Goal: Task Accomplishment & Management: Use online tool/utility

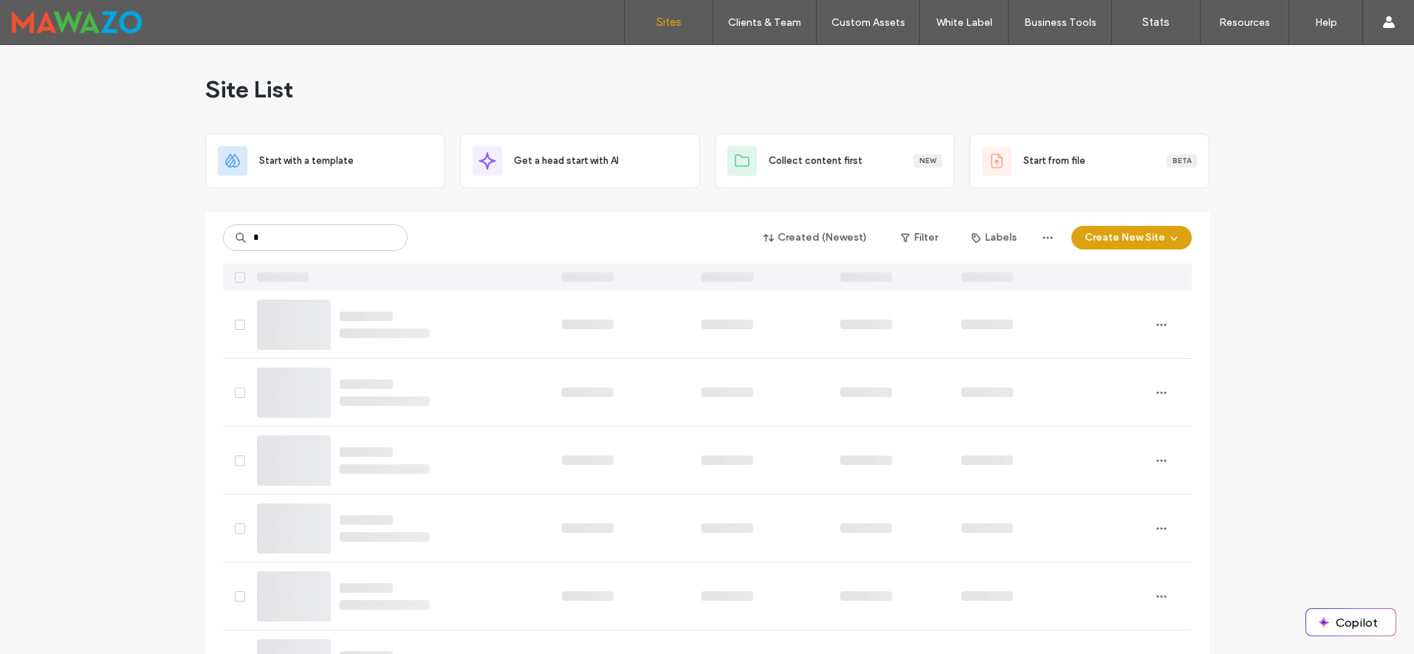
type input "*"
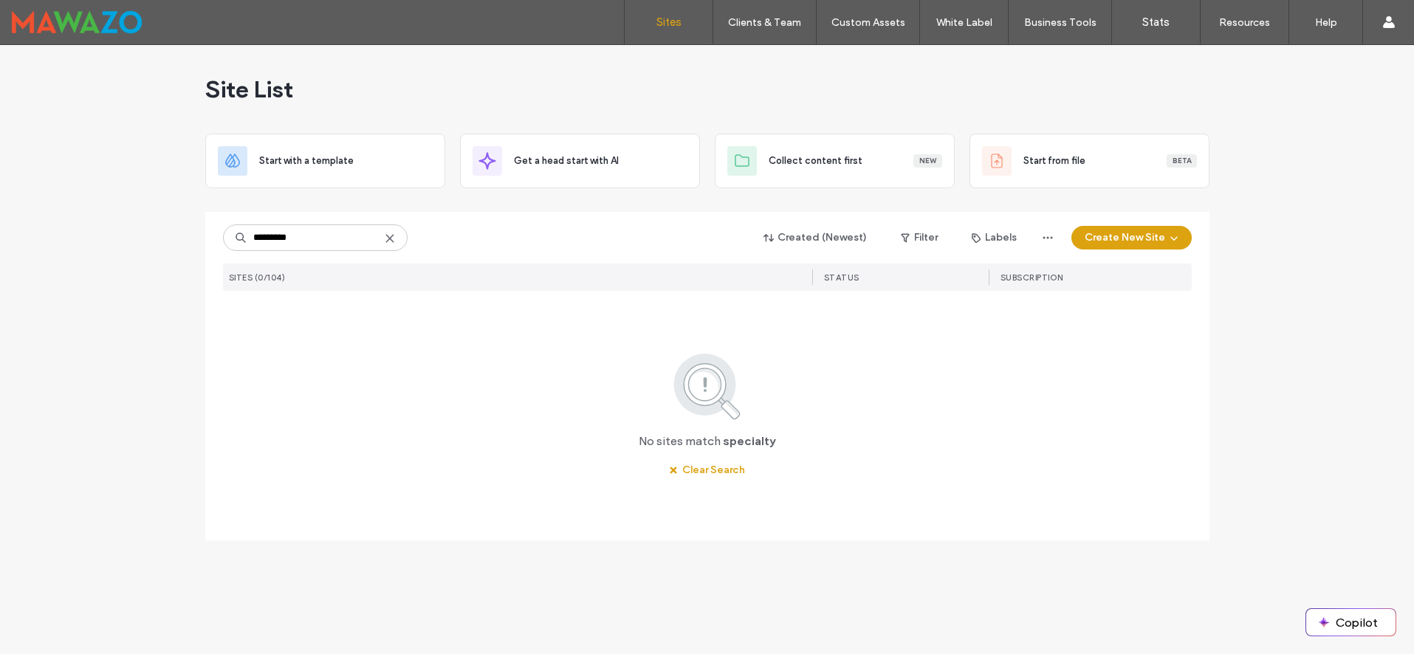
type input "*********"
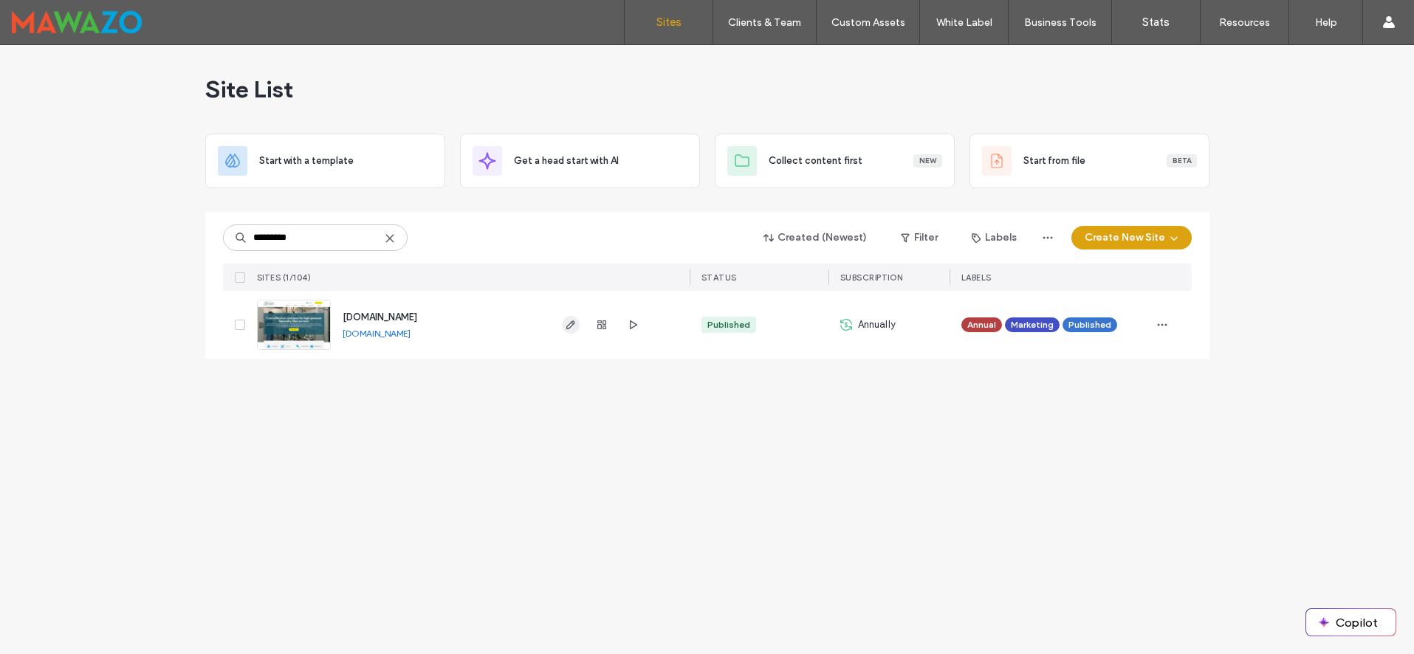
click at [569, 329] on icon "button" at bounding box center [571, 325] width 12 height 12
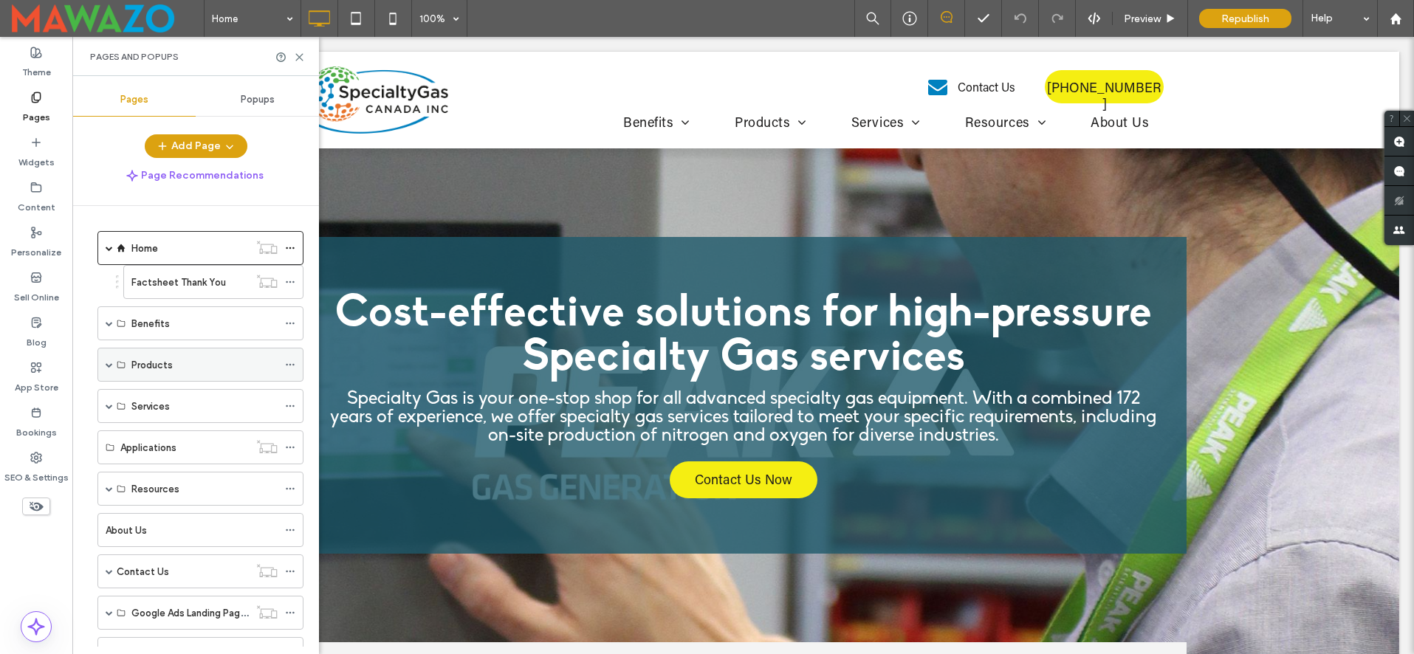
click at [102, 365] on div "Products" at bounding box center [200, 365] width 206 height 34
click at [104, 365] on div "Products" at bounding box center [200, 365] width 206 height 34
click at [168, 359] on label "Products" at bounding box center [151, 365] width 41 height 26
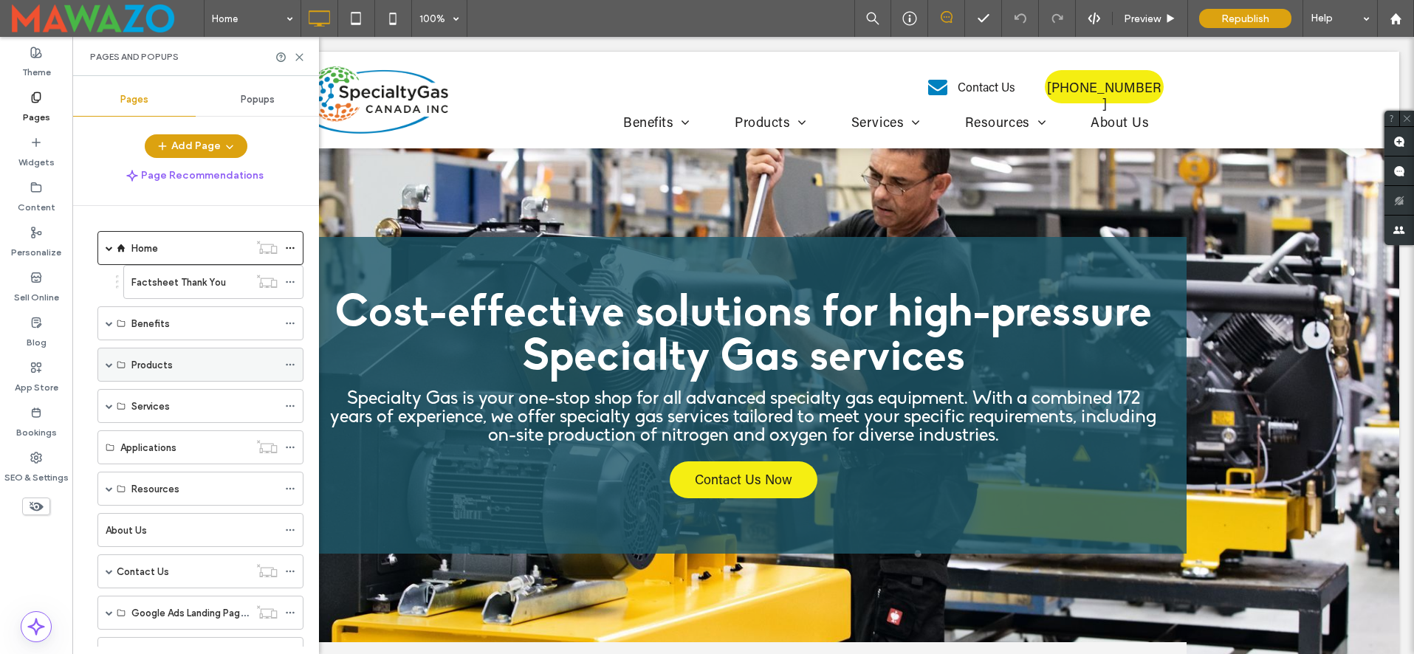
click at [289, 361] on icon at bounding box center [290, 365] width 10 height 10
click at [233, 365] on div "Products" at bounding box center [204, 365] width 146 height 16
drag, startPoint x: 37, startPoint y: 108, endPoint x: 55, endPoint y: 136, distance: 33.6
click at [37, 108] on label "Pages" at bounding box center [36, 113] width 27 height 21
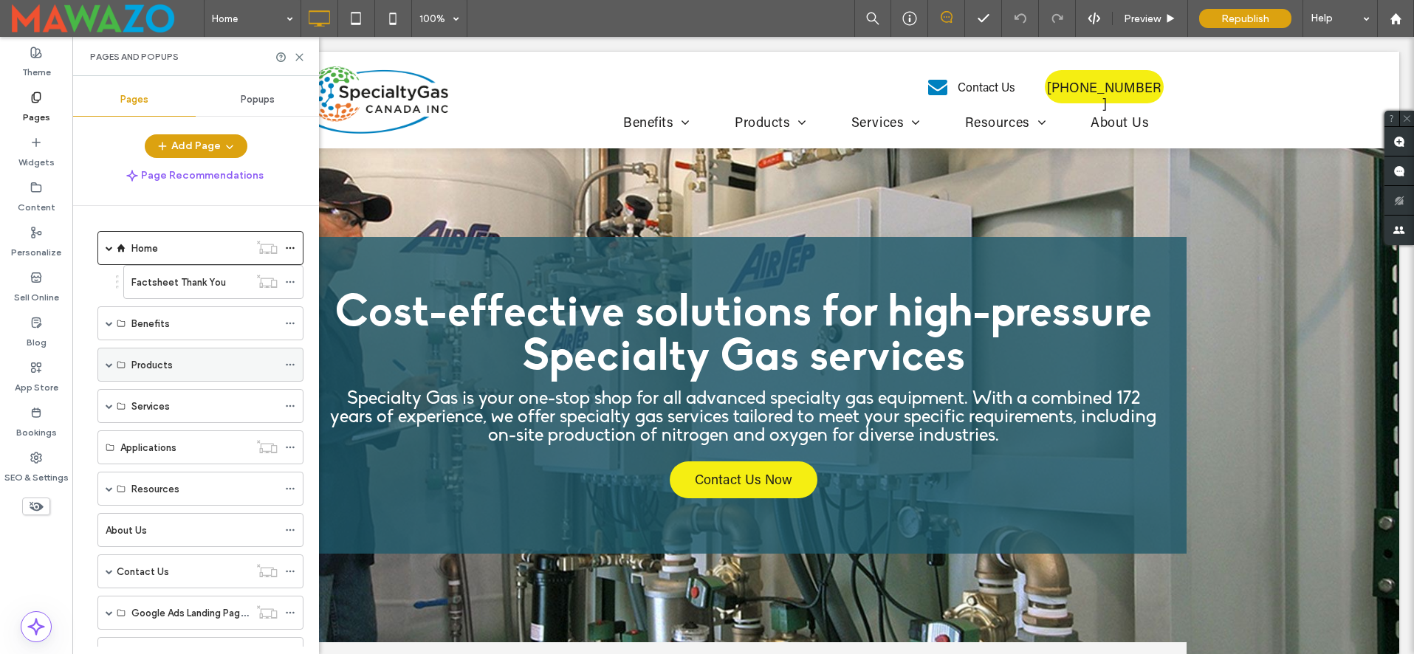
drag, startPoint x: 104, startPoint y: 354, endPoint x: 107, endPoint y: 361, distance: 8.0
click at [104, 354] on div "Products" at bounding box center [200, 365] width 206 height 34
click at [108, 362] on span at bounding box center [109, 364] width 7 height 7
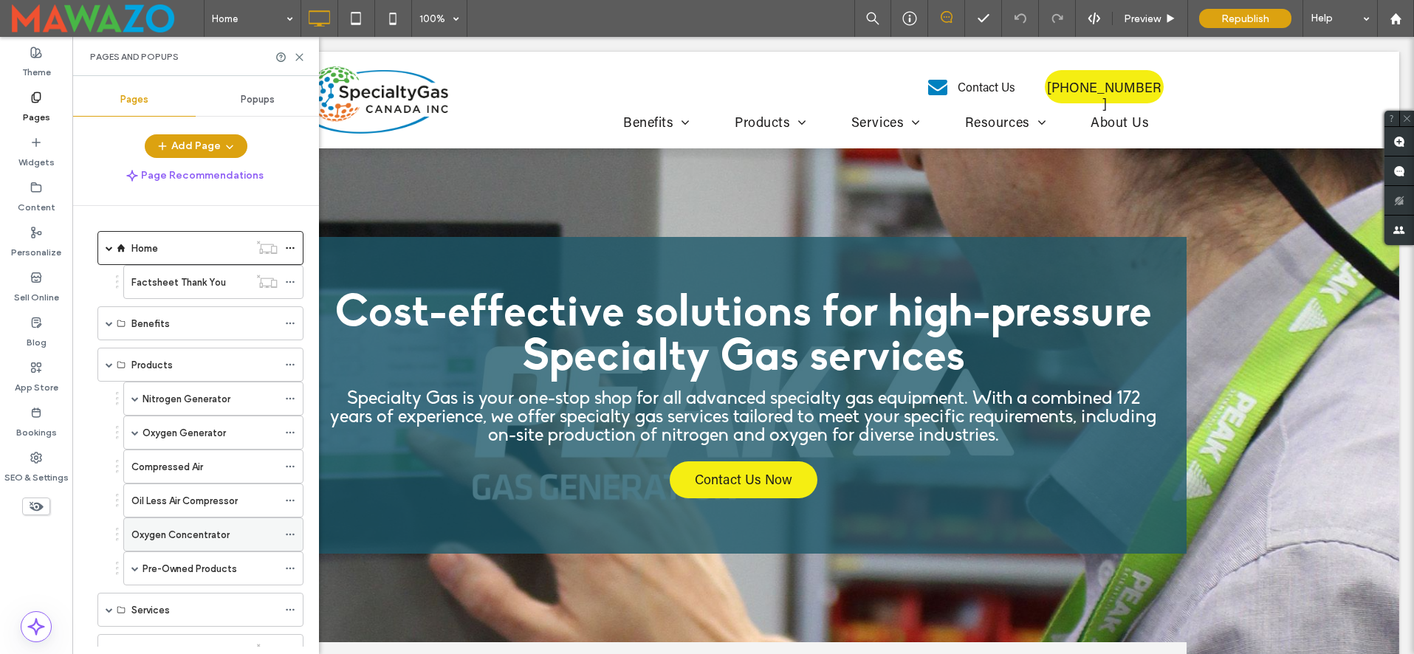
click at [190, 533] on label "Oxygen Concentrator" at bounding box center [180, 535] width 98 height 26
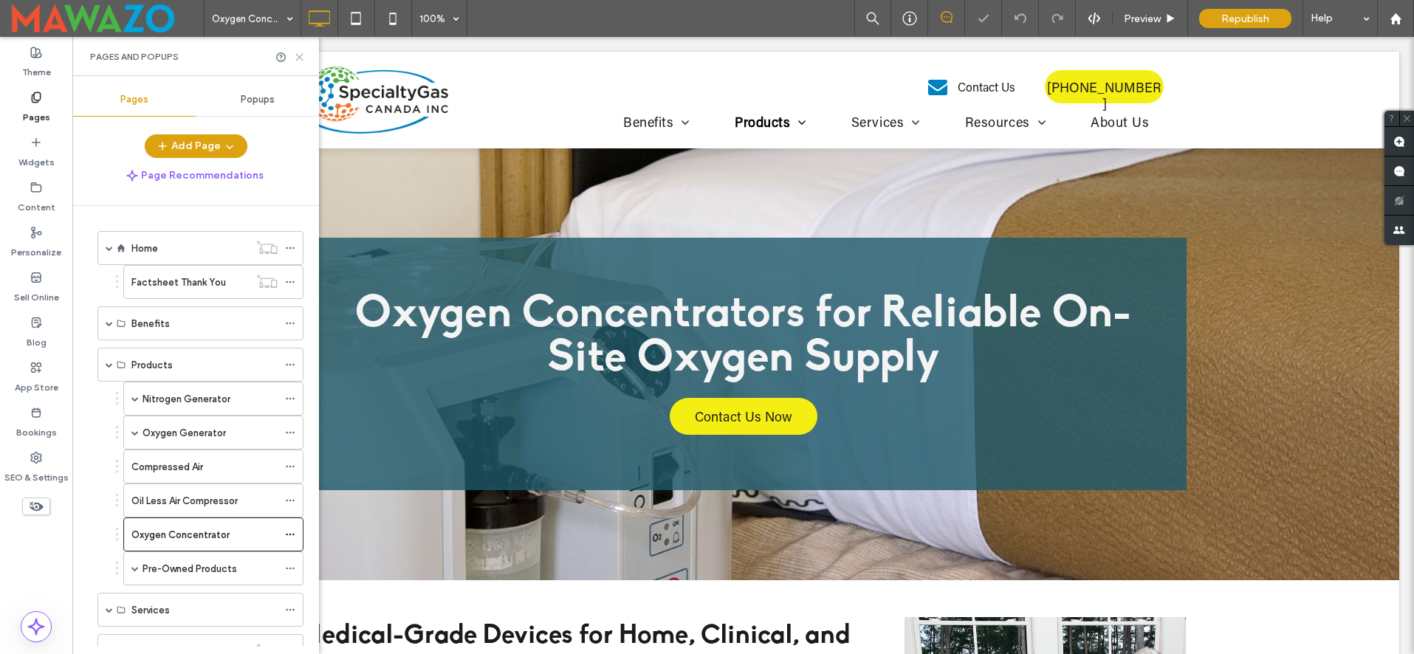
drag, startPoint x: 294, startPoint y: 54, endPoint x: 282, endPoint y: 87, distance: 35.3
click at [294, 54] on icon at bounding box center [299, 57] width 11 height 11
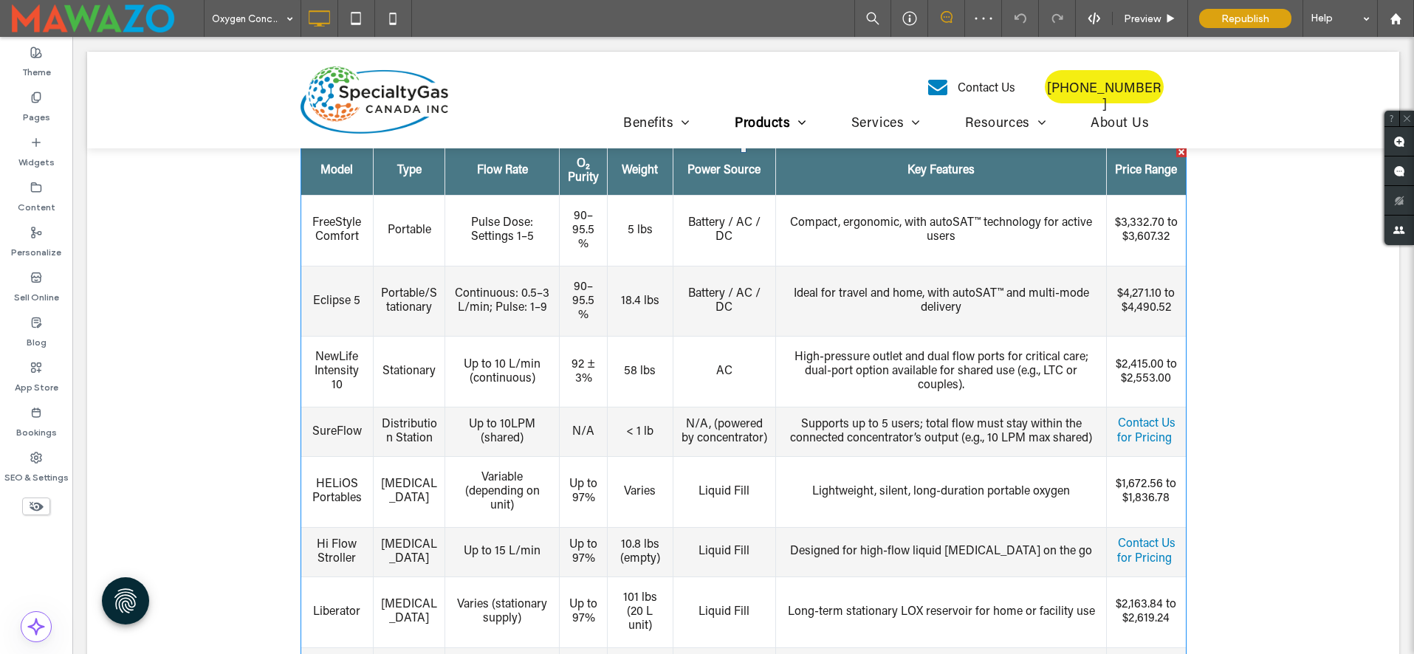
scroll to position [1528, 0]
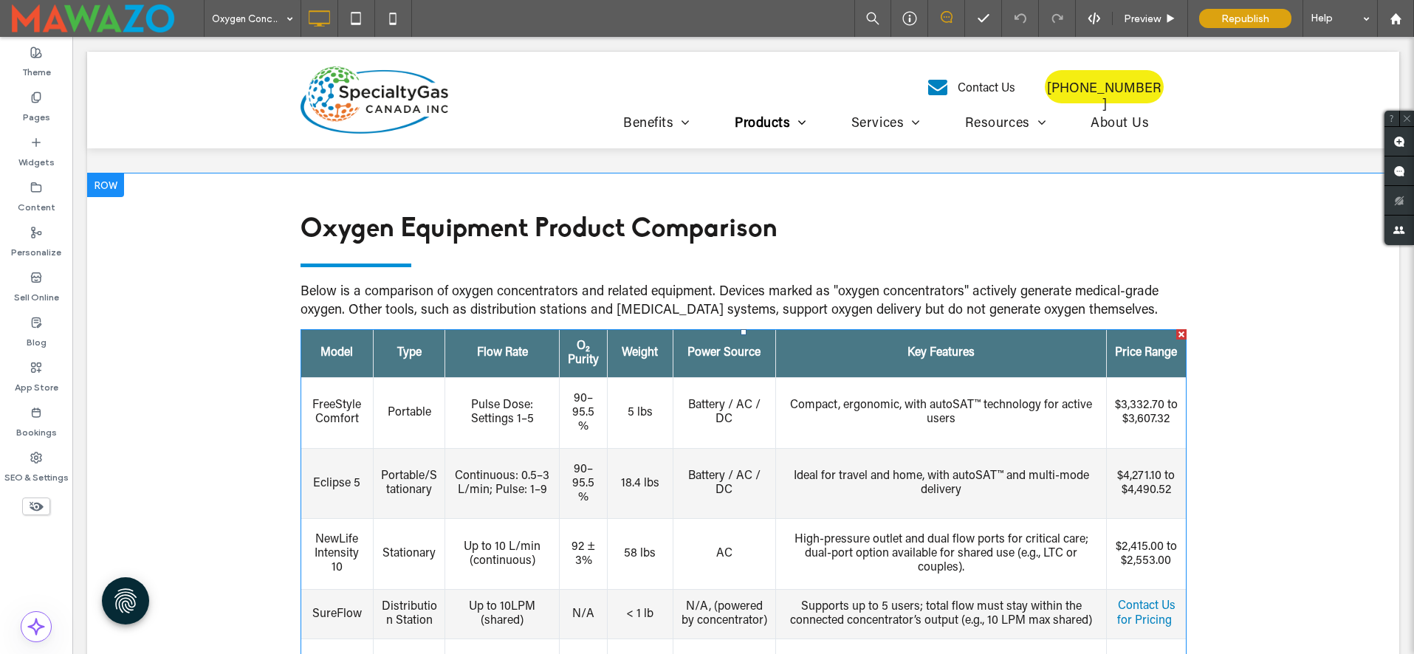
click at [1073, 347] on th "Key Features" at bounding box center [940, 353] width 331 height 48
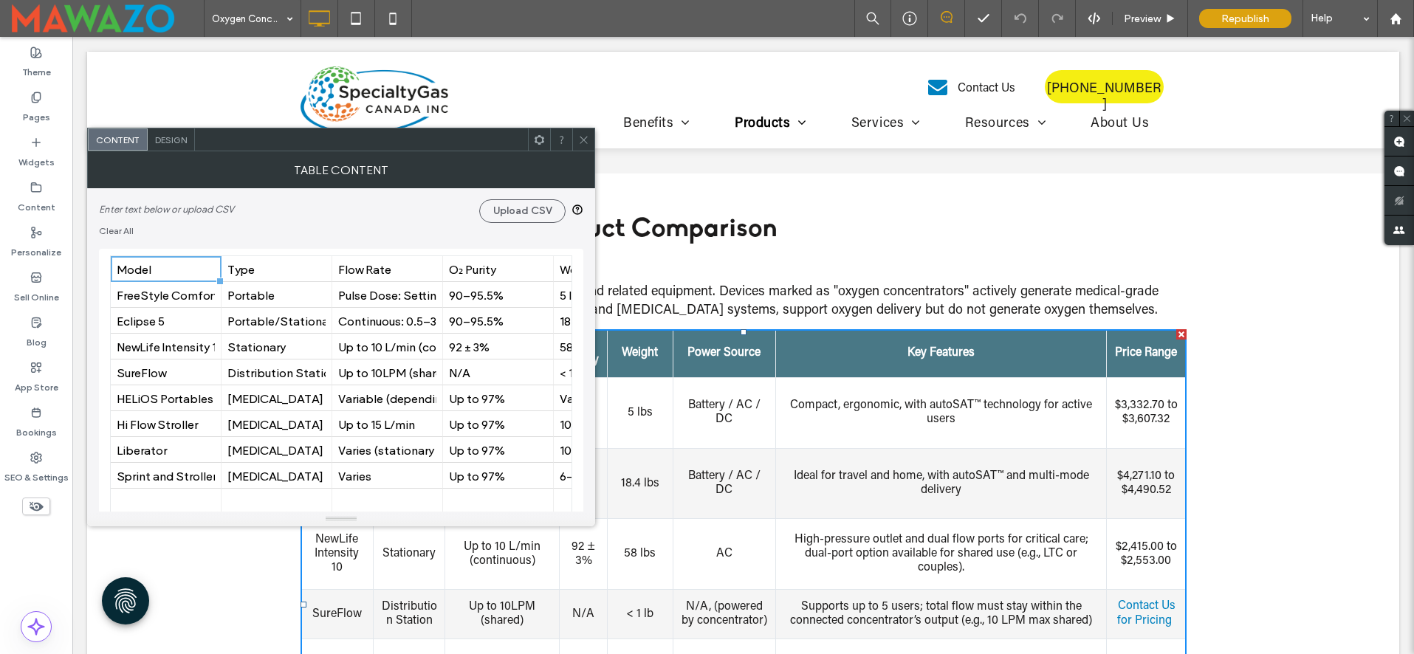
click at [581, 149] on span at bounding box center [583, 139] width 11 height 22
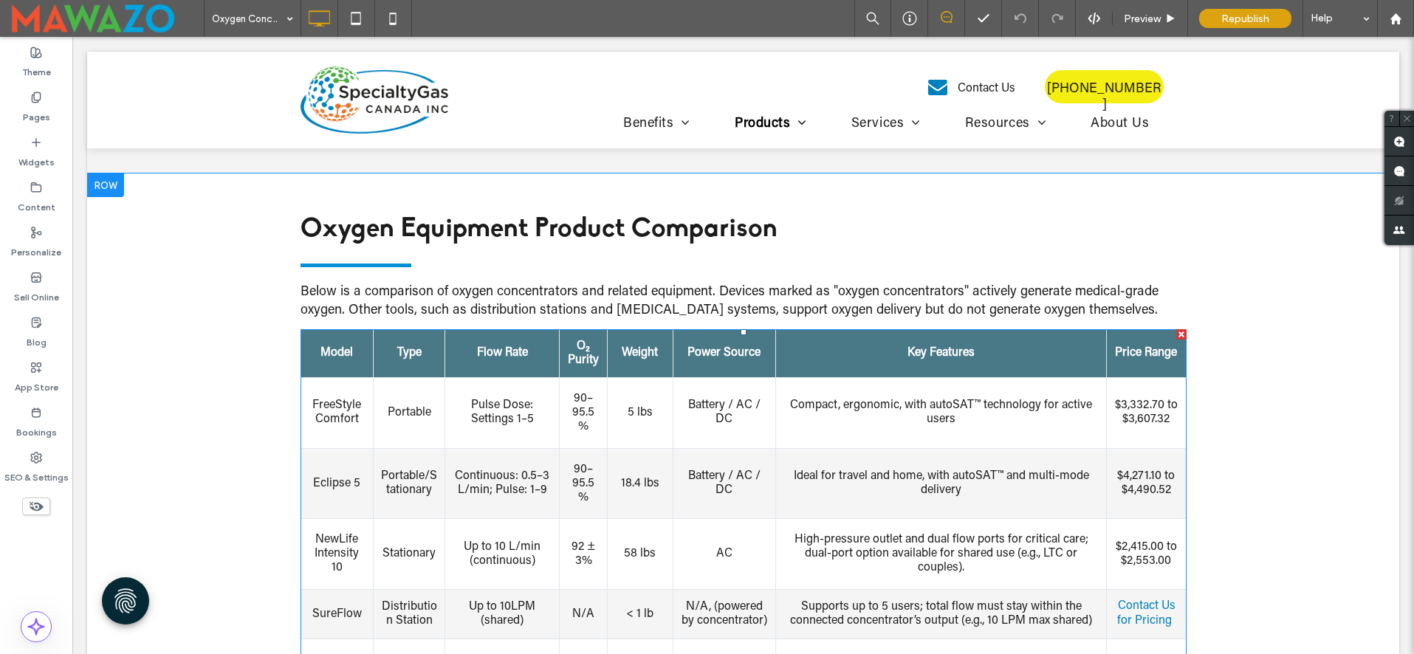
click at [579, 354] on th "O₂ Purity" at bounding box center [584, 353] width 48 height 48
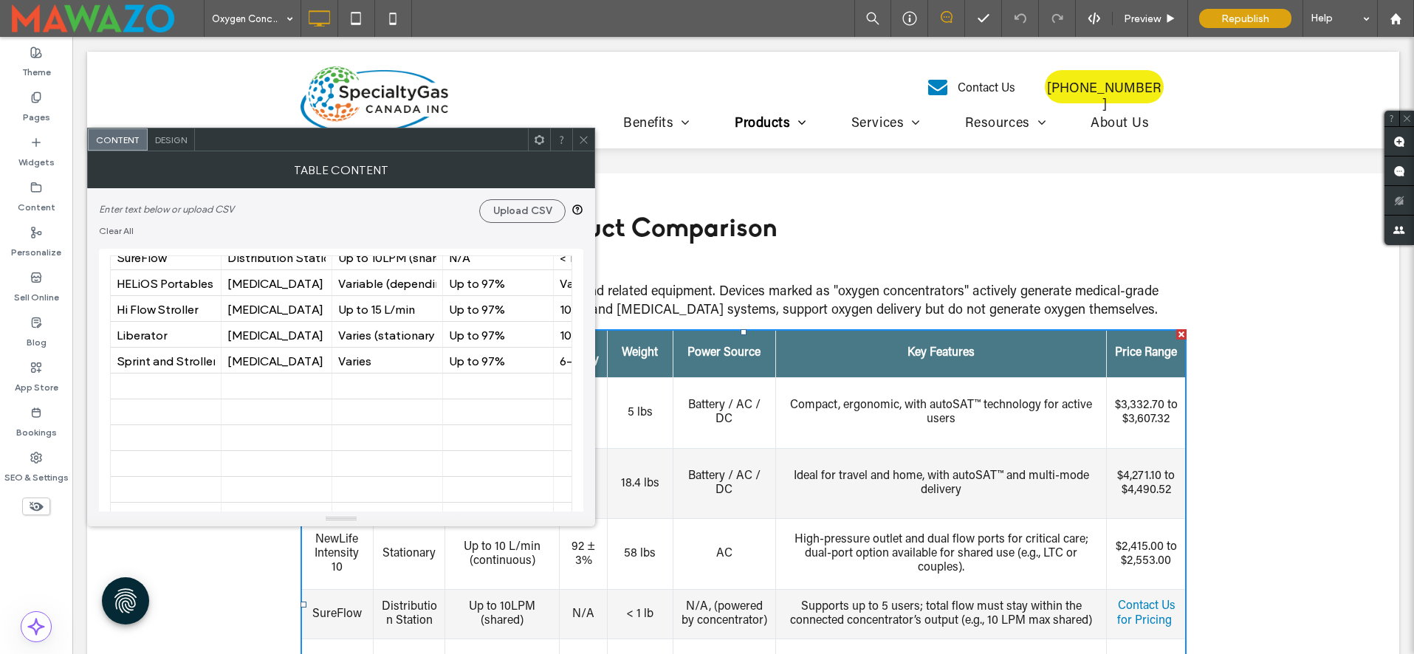
scroll to position [117, 0]
click at [178, 157] on div "Table Content" at bounding box center [341, 169] width 508 height 37
click at [176, 145] on div "Design" at bounding box center [171, 139] width 47 height 22
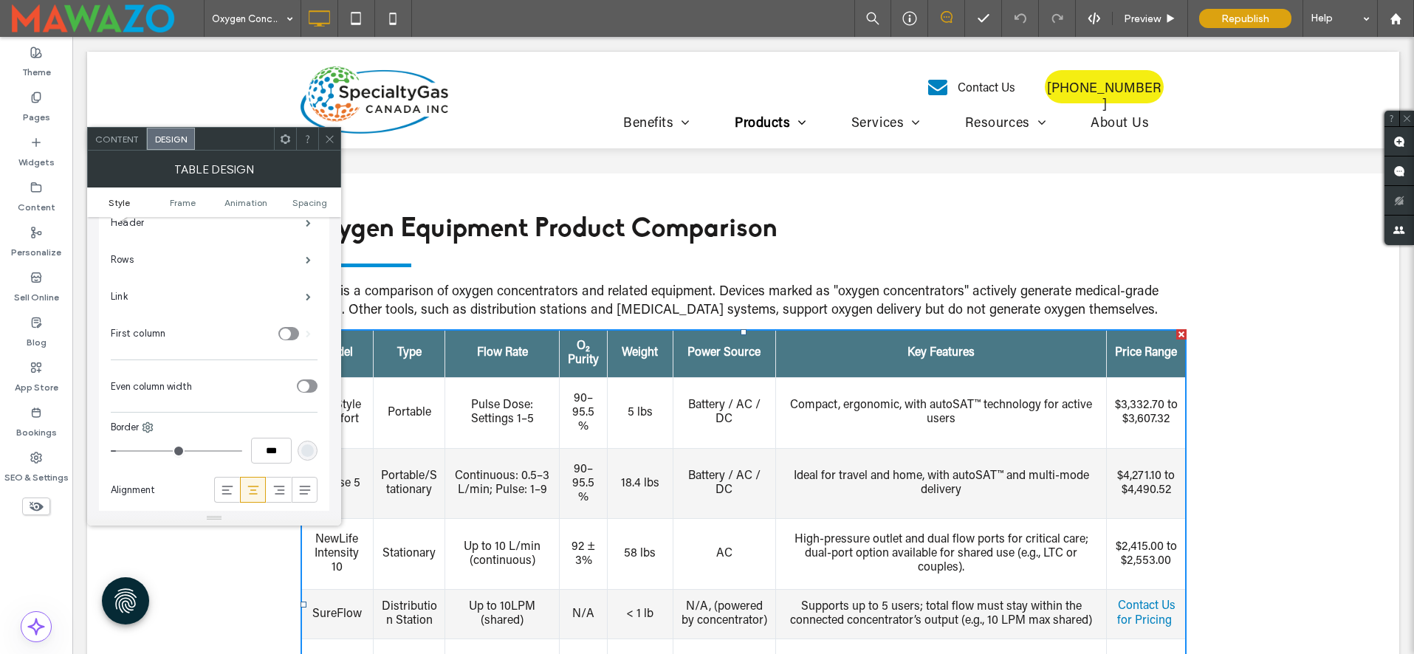
scroll to position [58, 0]
click at [306, 378] on icon "toggle" at bounding box center [303, 379] width 4 height 3
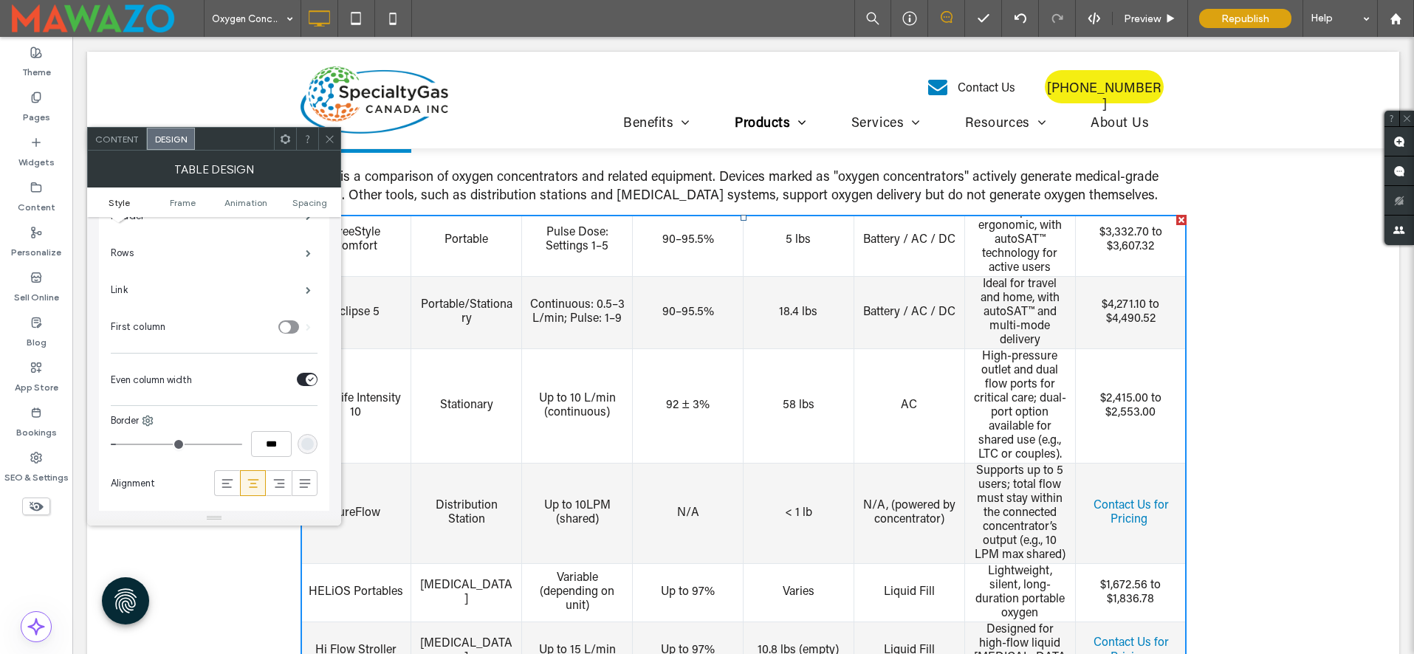
scroll to position [2, 0]
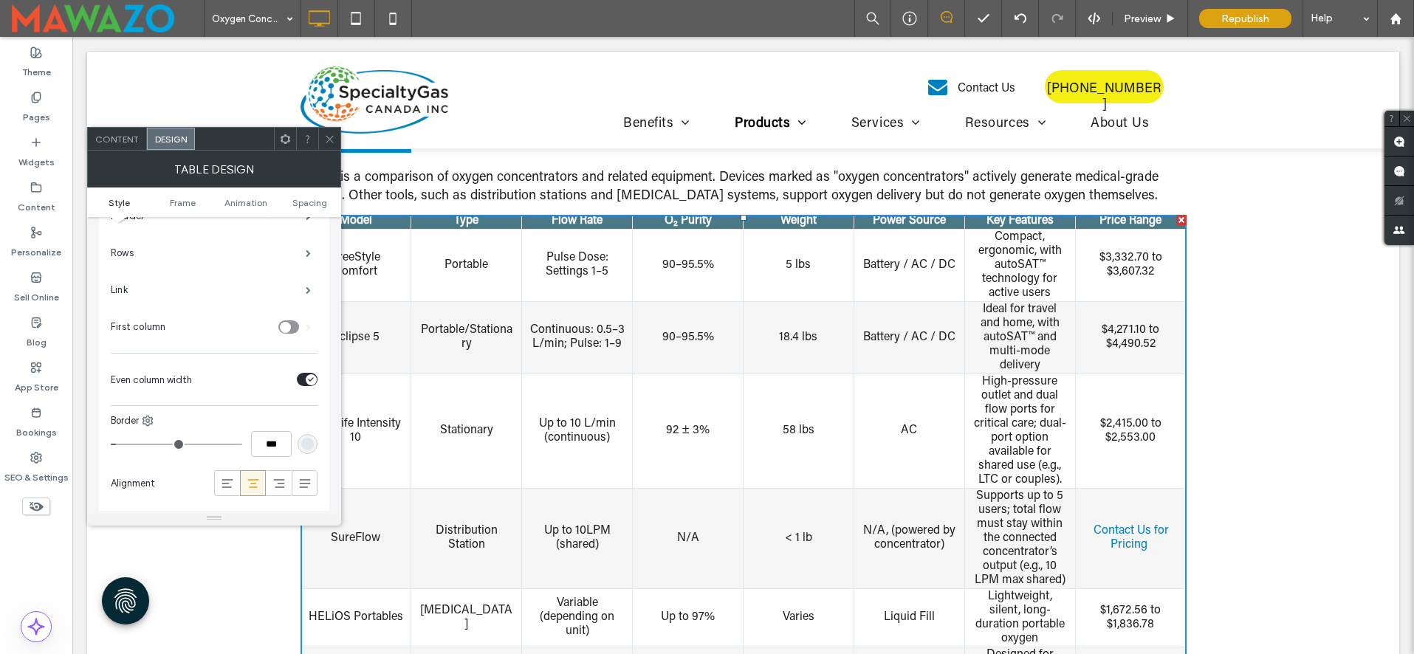
click at [303, 380] on div "toggle" at bounding box center [307, 379] width 21 height 13
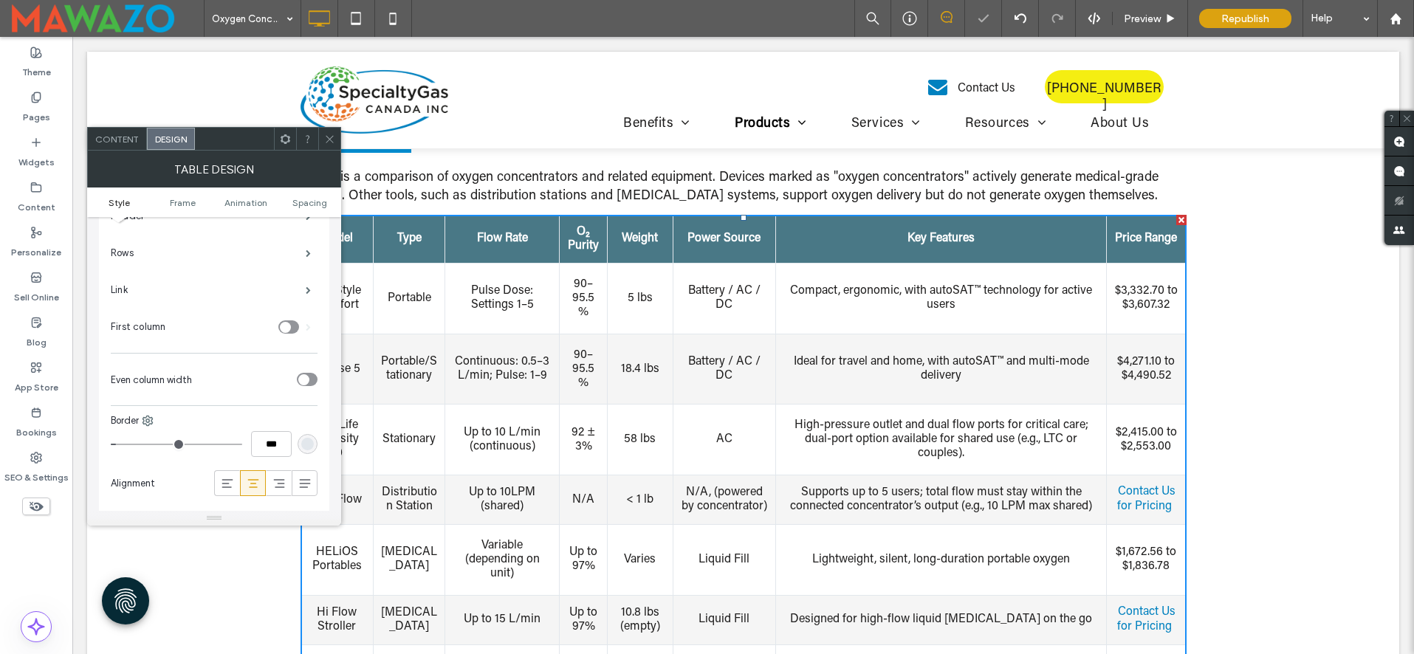
scroll to position [0, 0]
click at [412, 244] on th "Type" at bounding box center [410, 239] width 72 height 48
click at [500, 243] on th "Flow Rate" at bounding box center [502, 239] width 114 height 48
click at [607, 253] on th "Weight" at bounding box center [640, 239] width 66 height 48
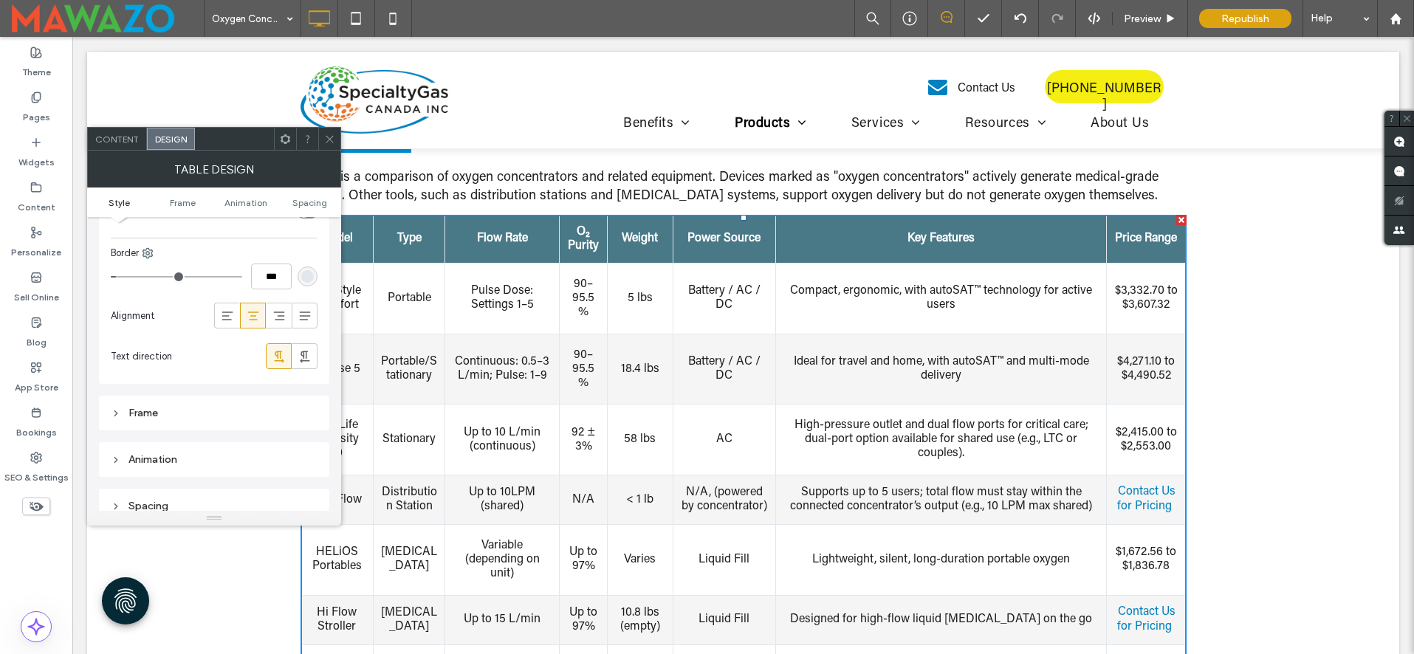
scroll to position [486, 0]
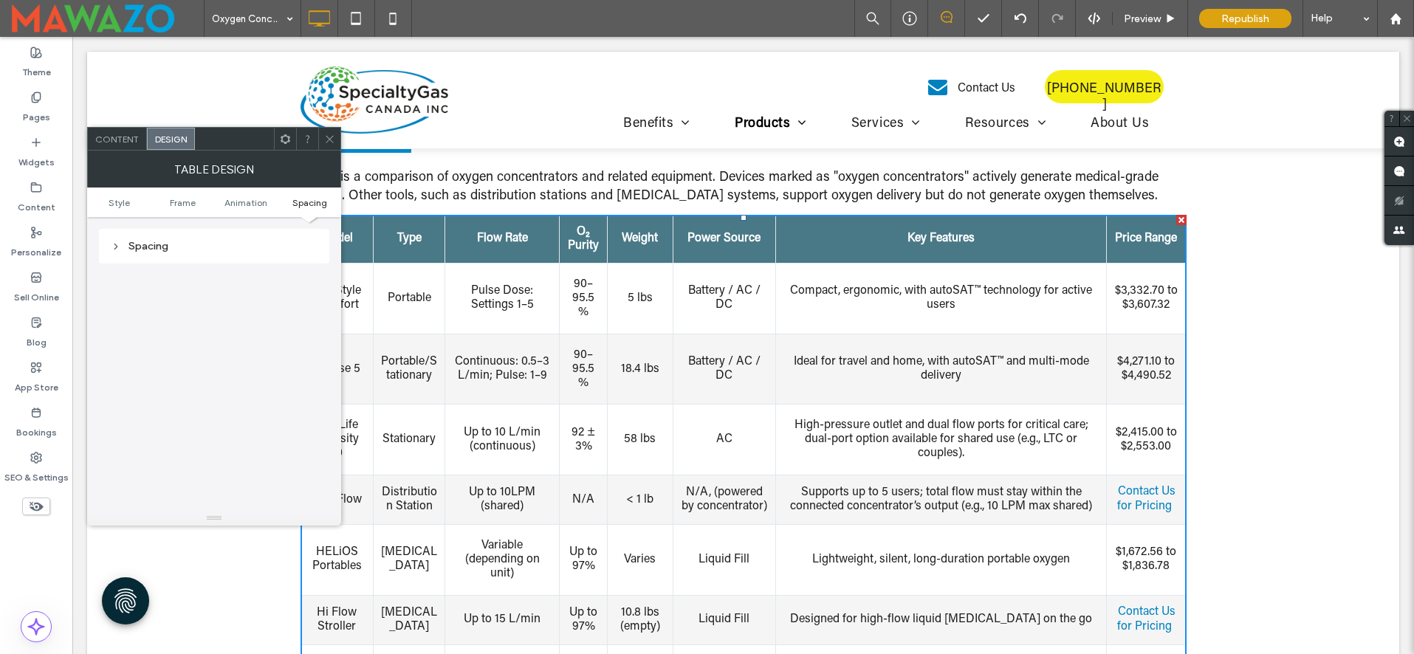
click at [159, 245] on div "Spacing" at bounding box center [214, 246] width 207 height 13
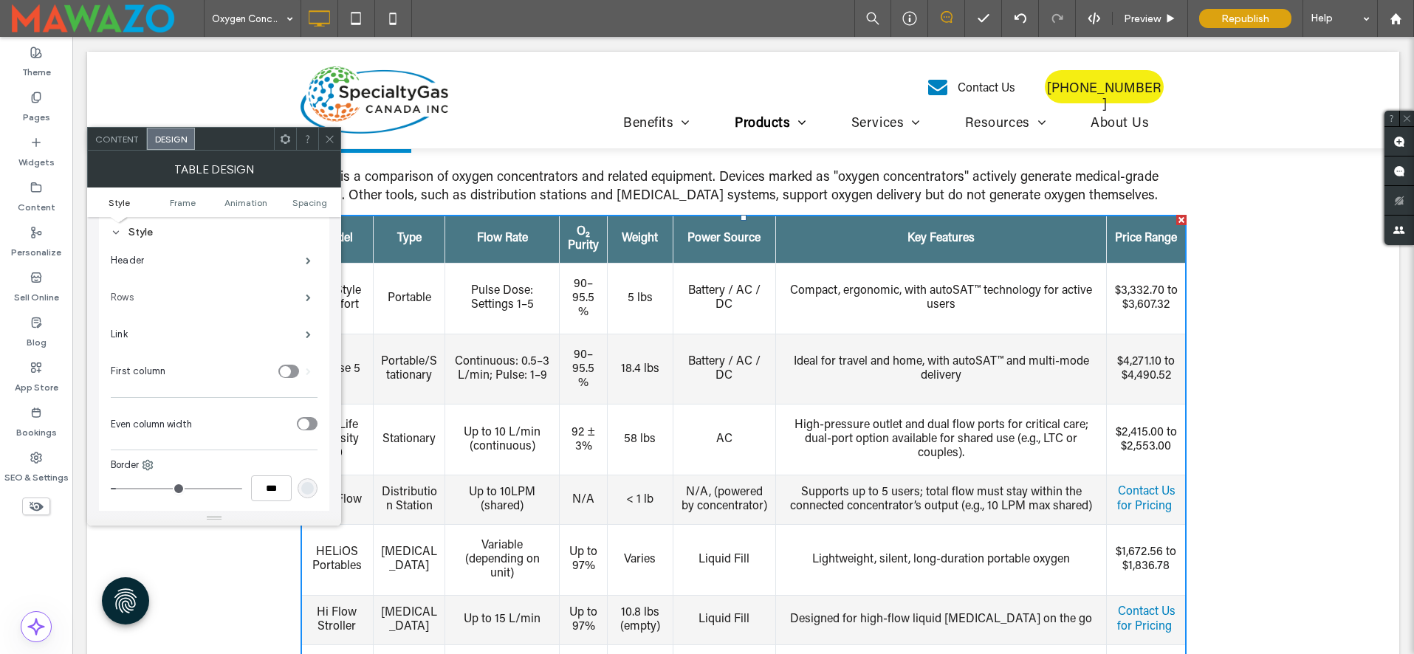
scroll to position [0, 0]
click at [202, 269] on label "Header" at bounding box center [208, 275] width 195 height 30
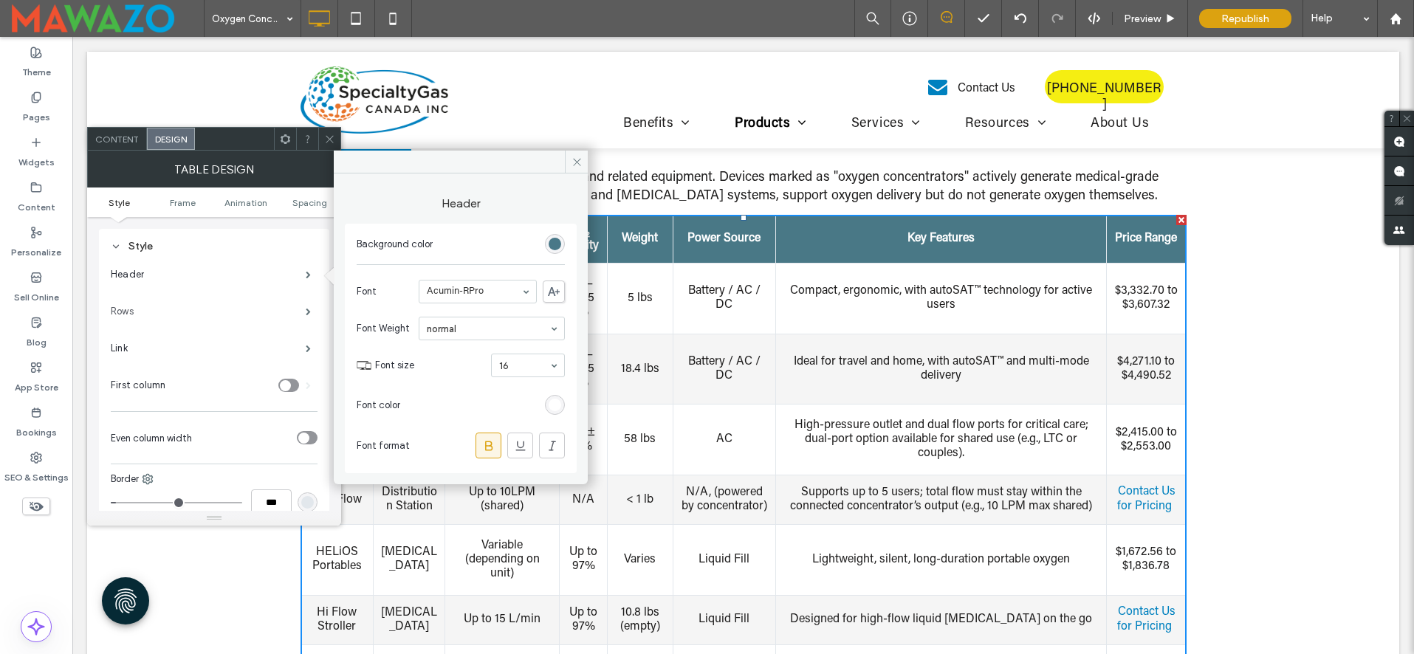
click at [208, 306] on label "Rows" at bounding box center [208, 312] width 195 height 30
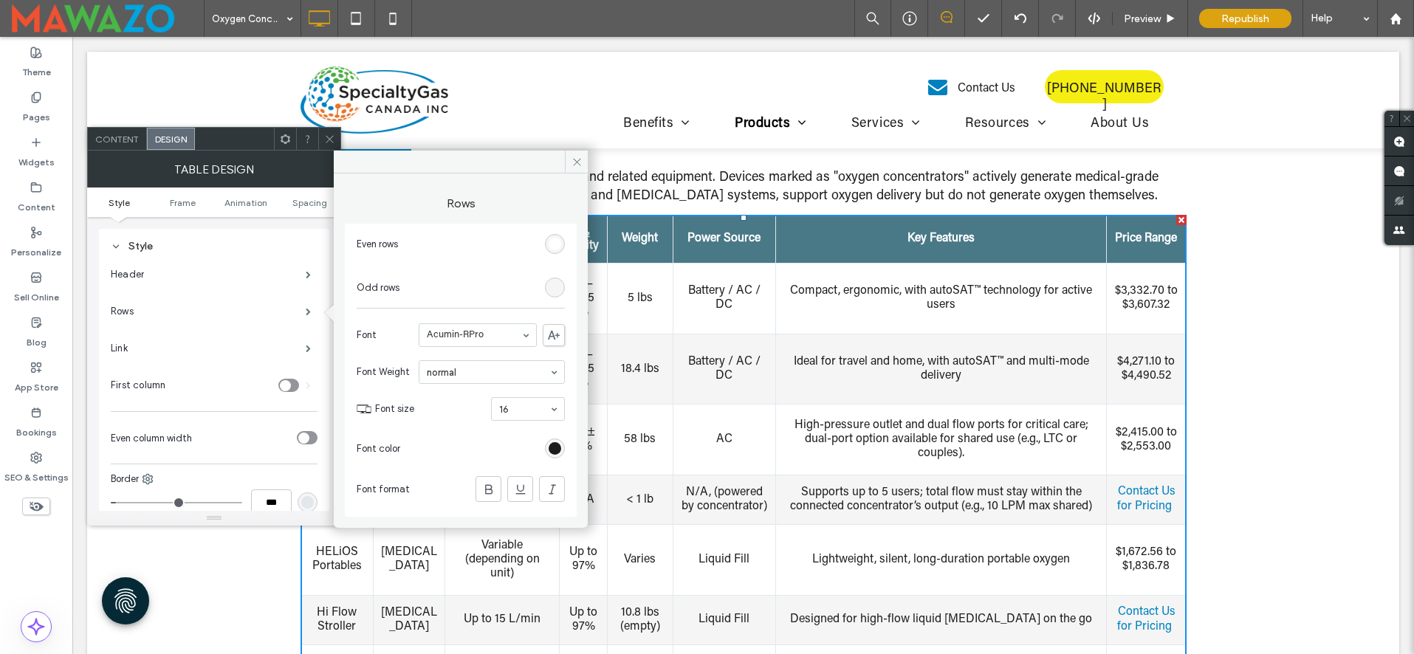
click at [216, 416] on div "Header Rows Link First column Even column width Border *** Alignment Text direc…" at bounding box center [214, 429] width 207 height 346
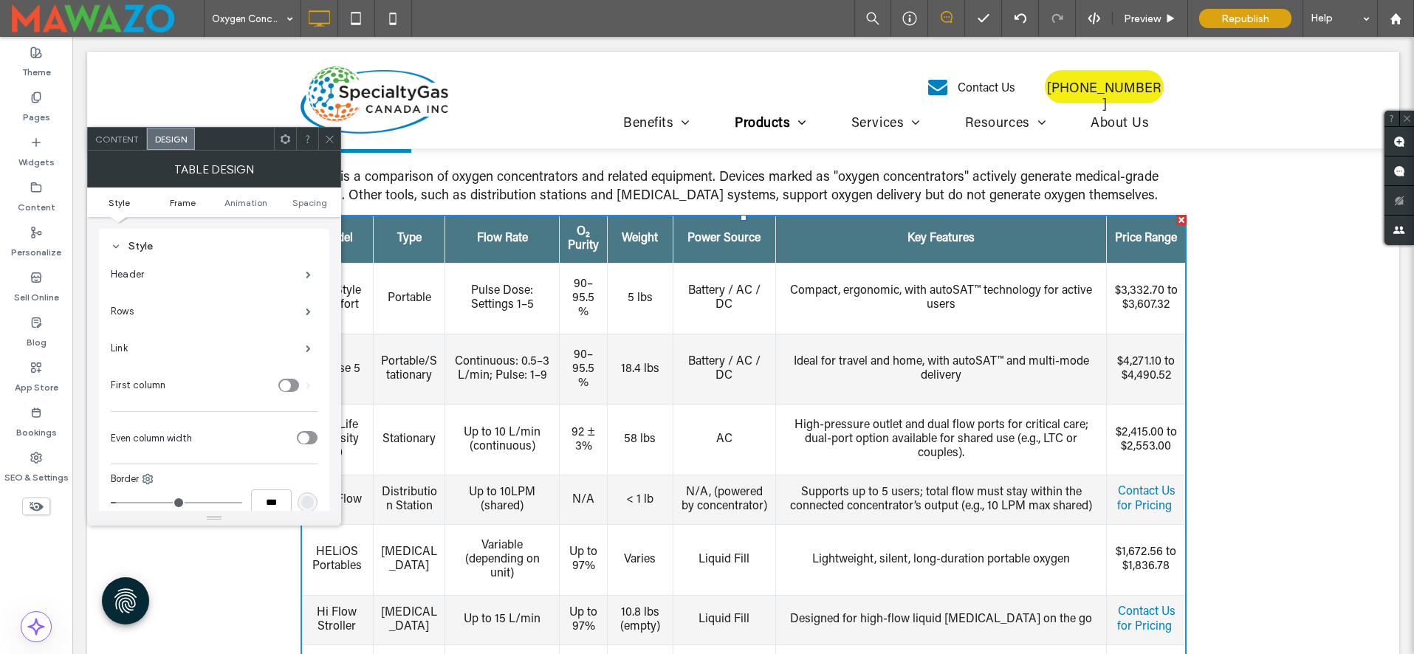
click at [185, 204] on span "Frame" at bounding box center [183, 202] width 26 height 11
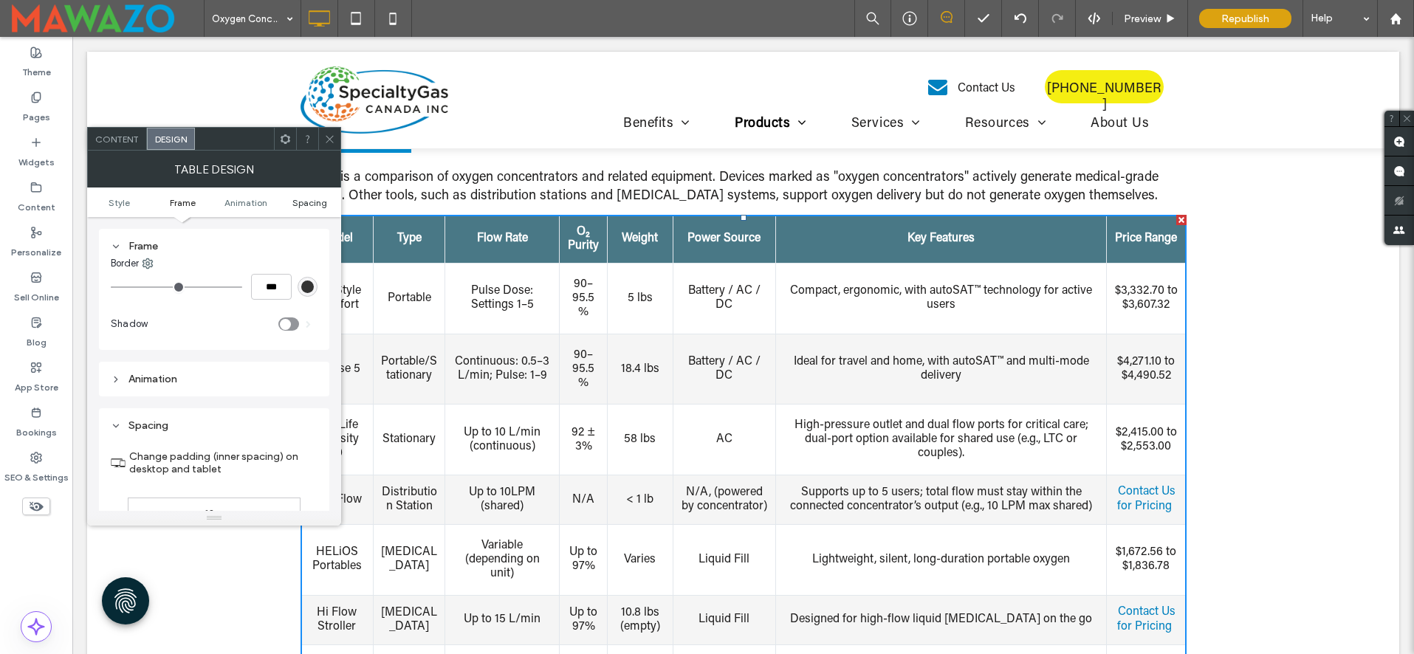
click at [303, 197] on span "Spacing" at bounding box center [309, 202] width 35 height 11
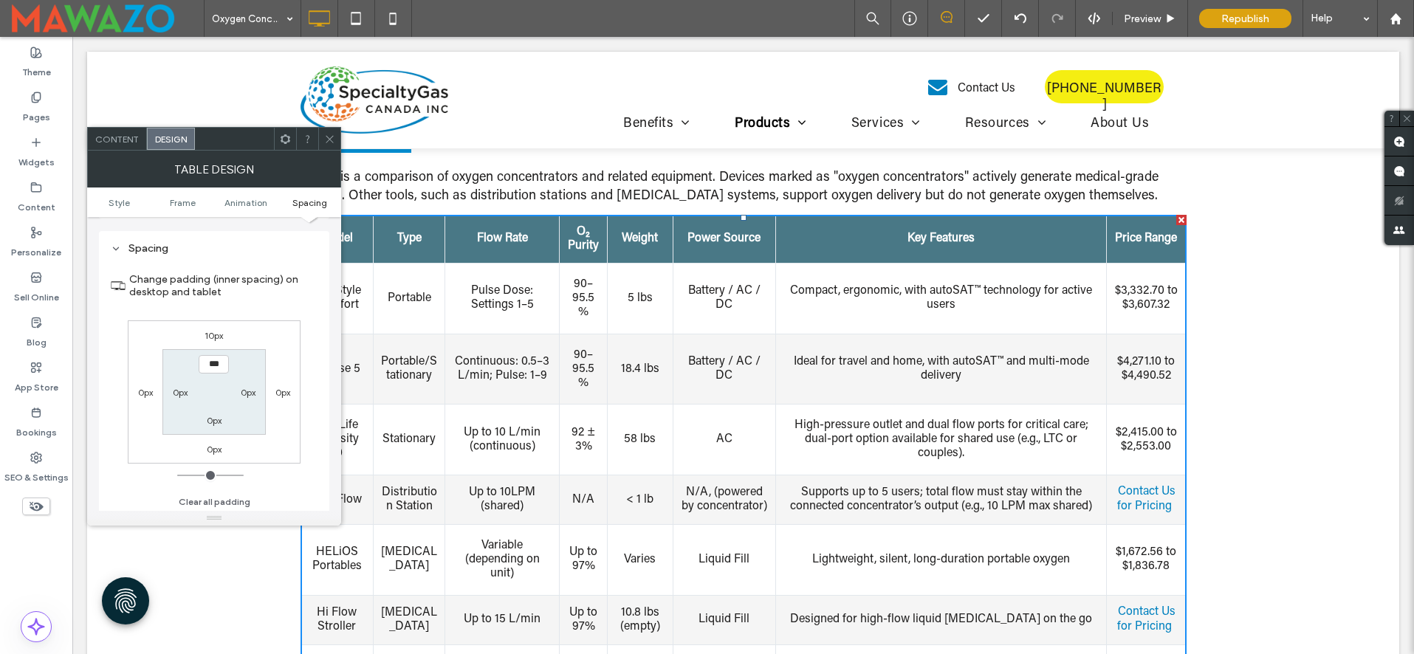
scroll to position [572, 0]
click at [226, 210] on ul "Style Frame Animation Spacing" at bounding box center [214, 203] width 254 height 30
click at [234, 199] on span "Animation" at bounding box center [245, 202] width 43 height 11
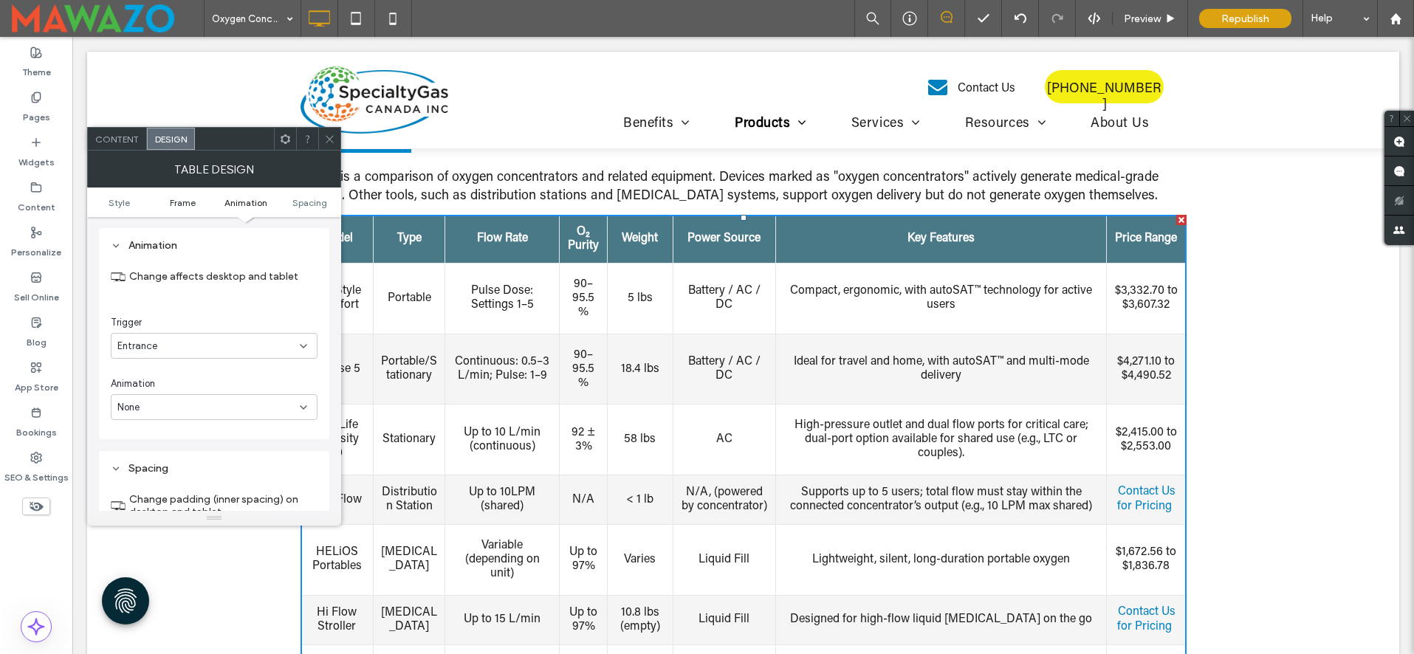
scroll to position [526, 0]
click at [188, 200] on span "Frame" at bounding box center [183, 202] width 26 height 11
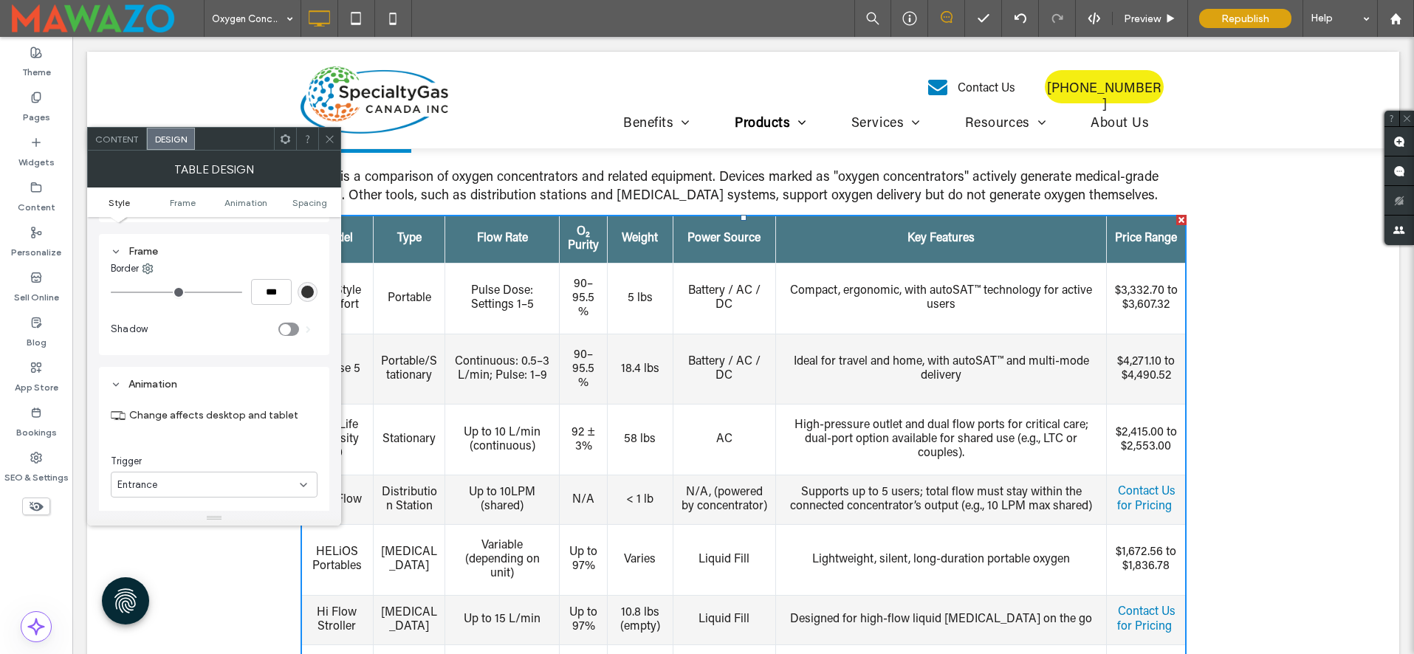
scroll to position [387, 0]
type input "*"
type input "***"
type input "*"
type input "***"
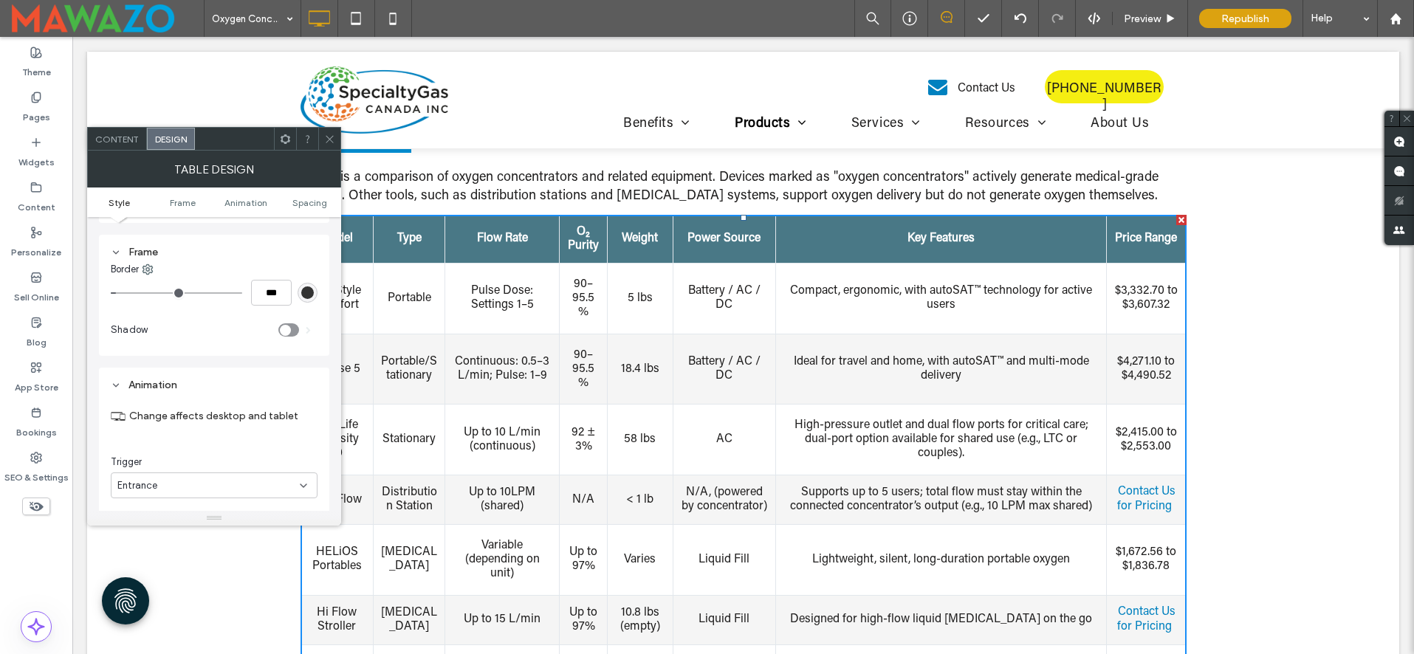
type input "*"
type input "***"
drag, startPoint x: 117, startPoint y: 295, endPoint x: 128, endPoint y: 298, distance: 12.0
click at [128, 294] on input "range" at bounding box center [176, 292] width 131 height 1
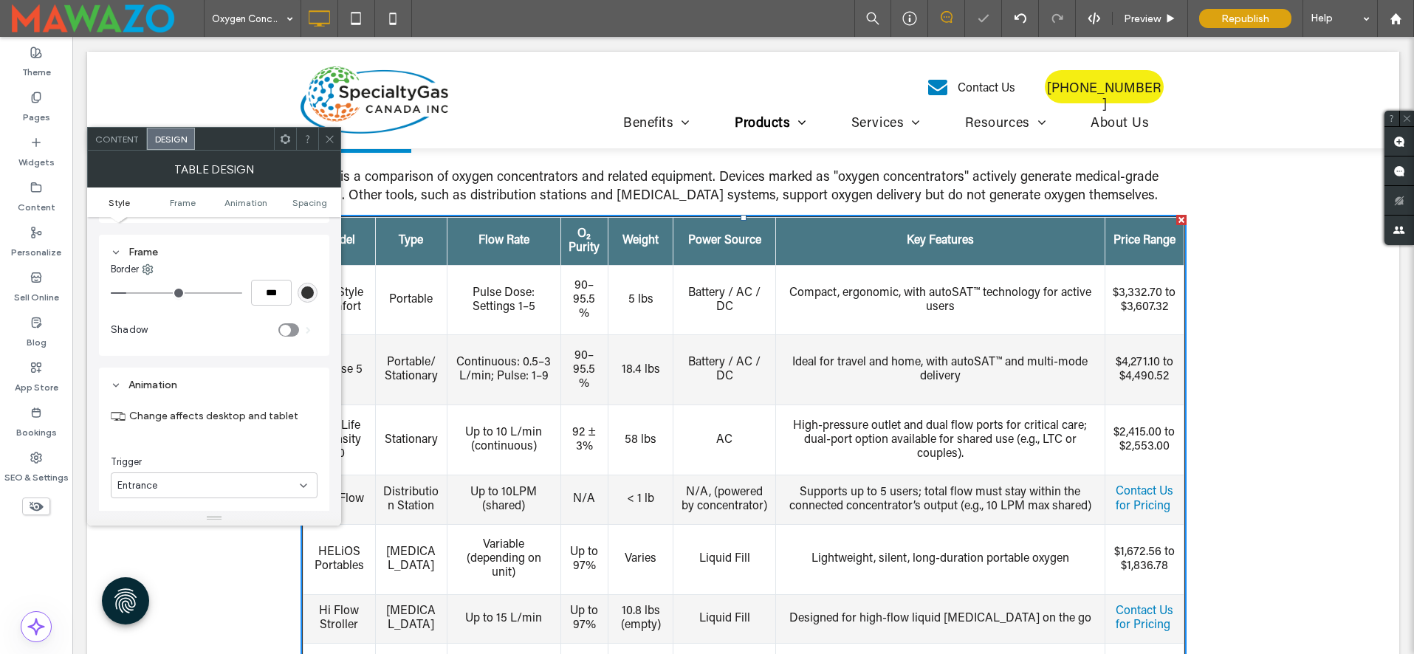
type input "*"
type input "***"
type input "*"
type input "***"
type input "*"
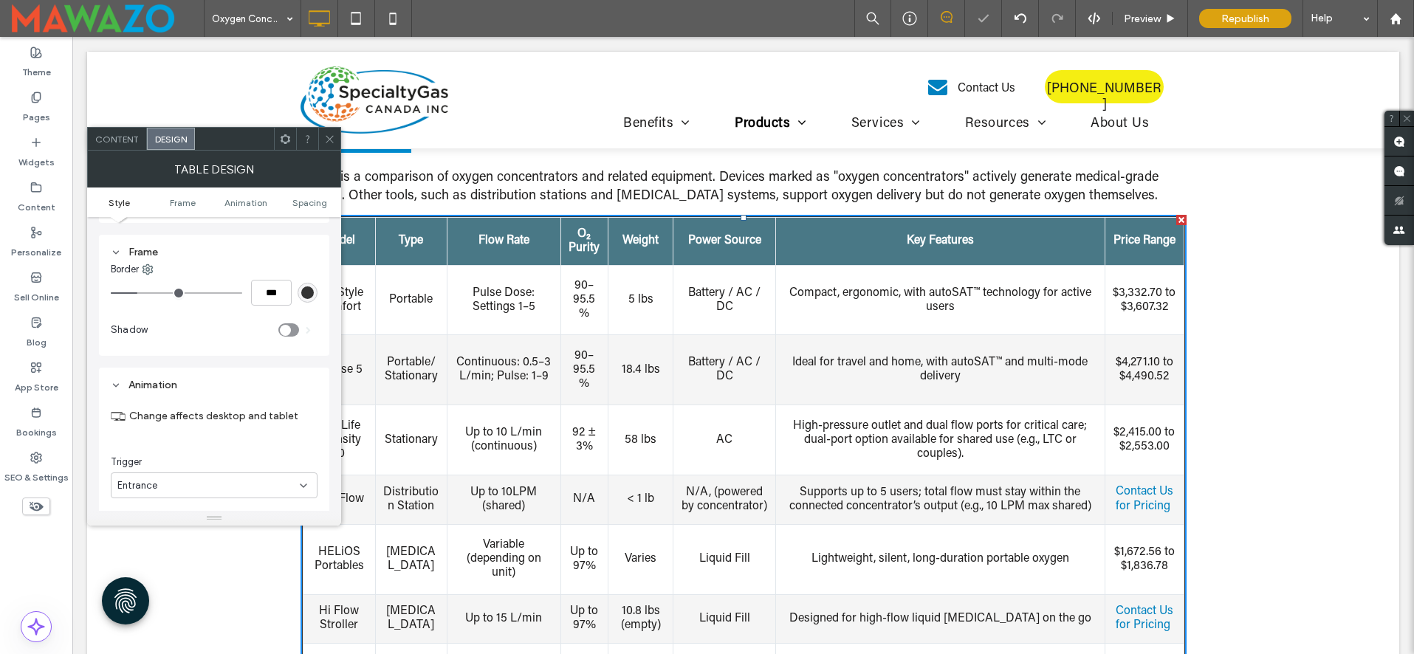
type input "***"
type input "*"
type input "***"
drag, startPoint x: 131, startPoint y: 294, endPoint x: 152, endPoint y: 295, distance: 20.7
click at [152, 294] on input "range" at bounding box center [176, 292] width 131 height 1
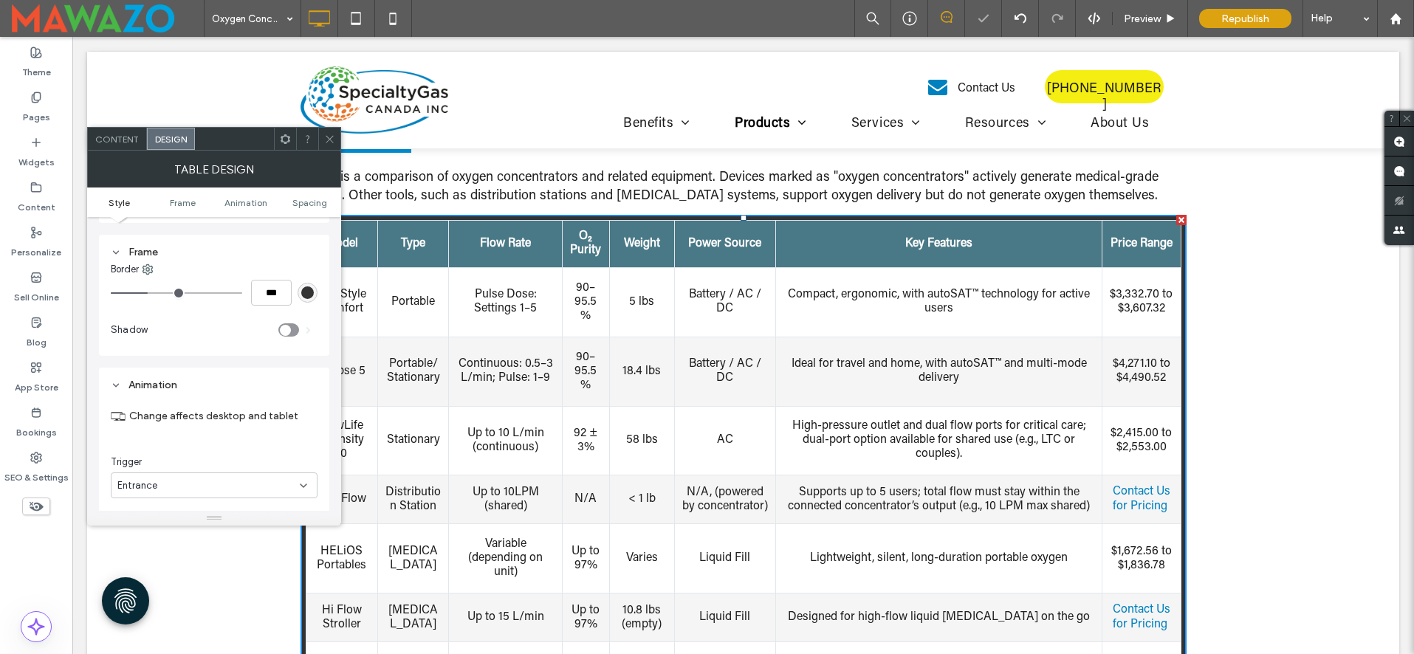
type input "*"
type input "***"
type input "*"
type input "***"
type input "*"
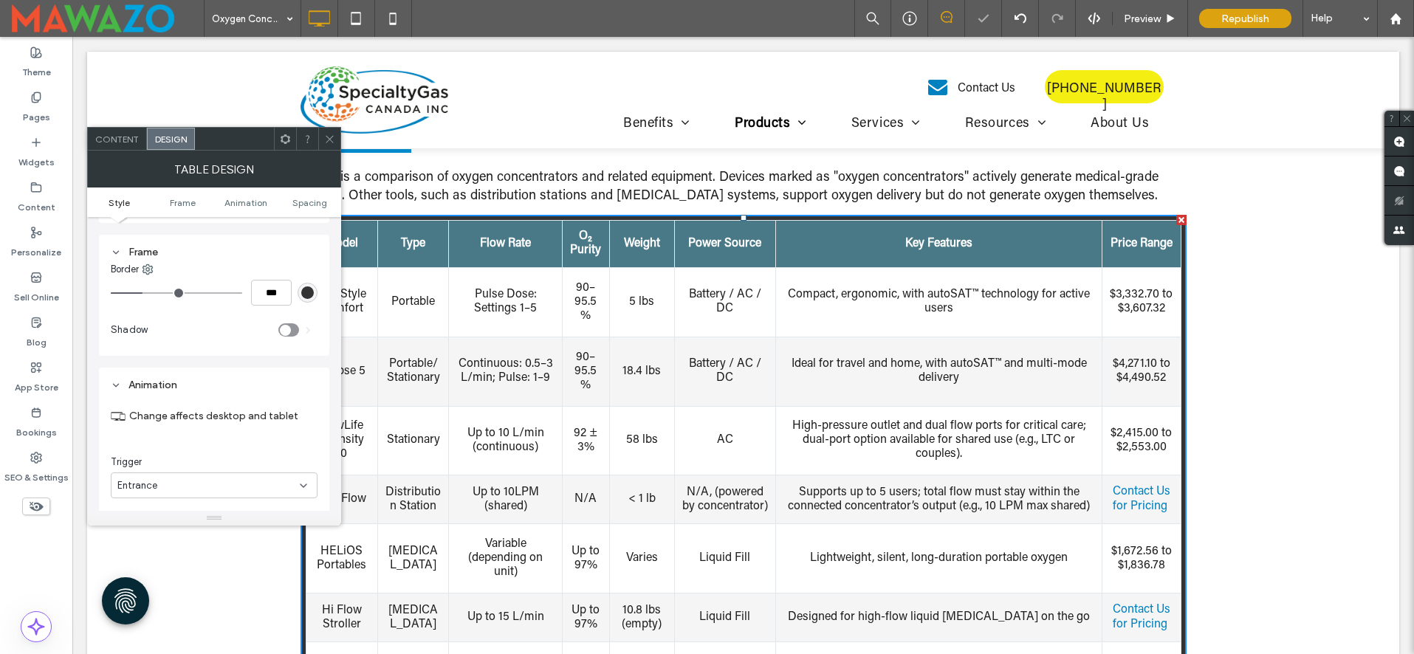
type input "***"
type input "*"
type input "***"
type input "*"
type input "***"
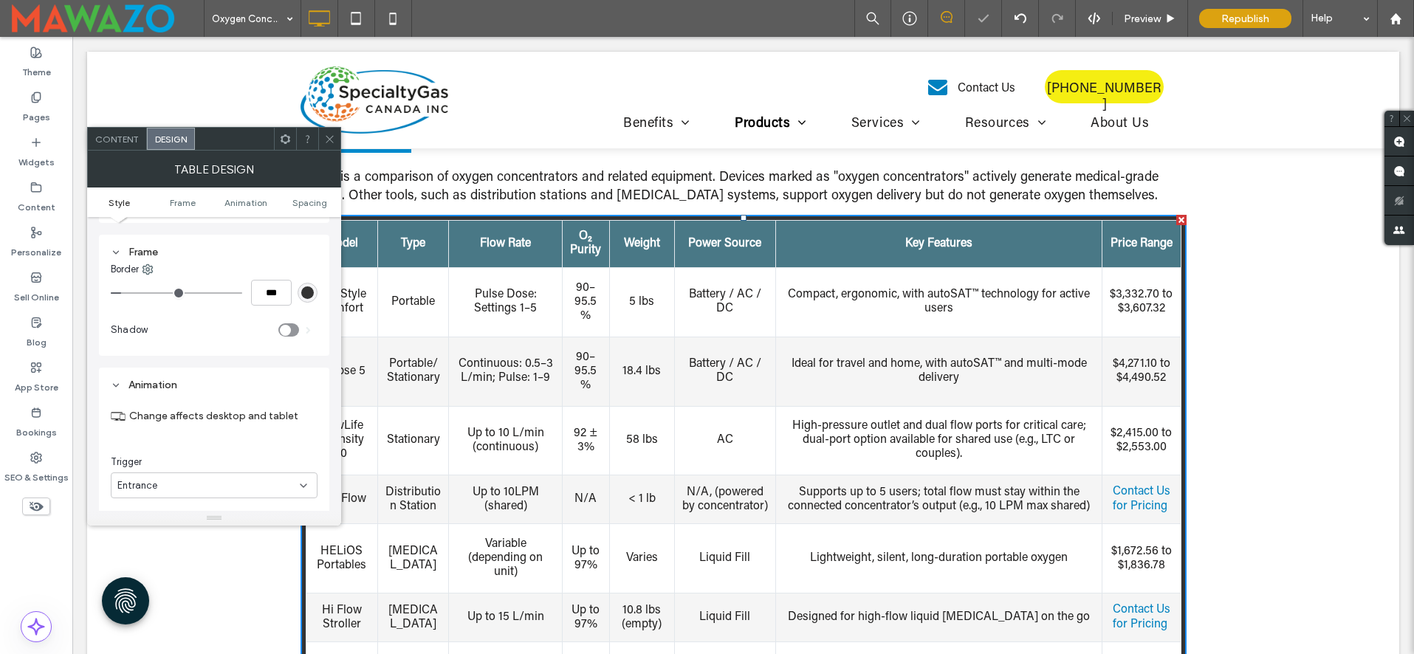
type input "*"
type input "***"
type input "*"
type input "***"
drag, startPoint x: 146, startPoint y: 293, endPoint x: 95, endPoint y: 294, distance: 51.7
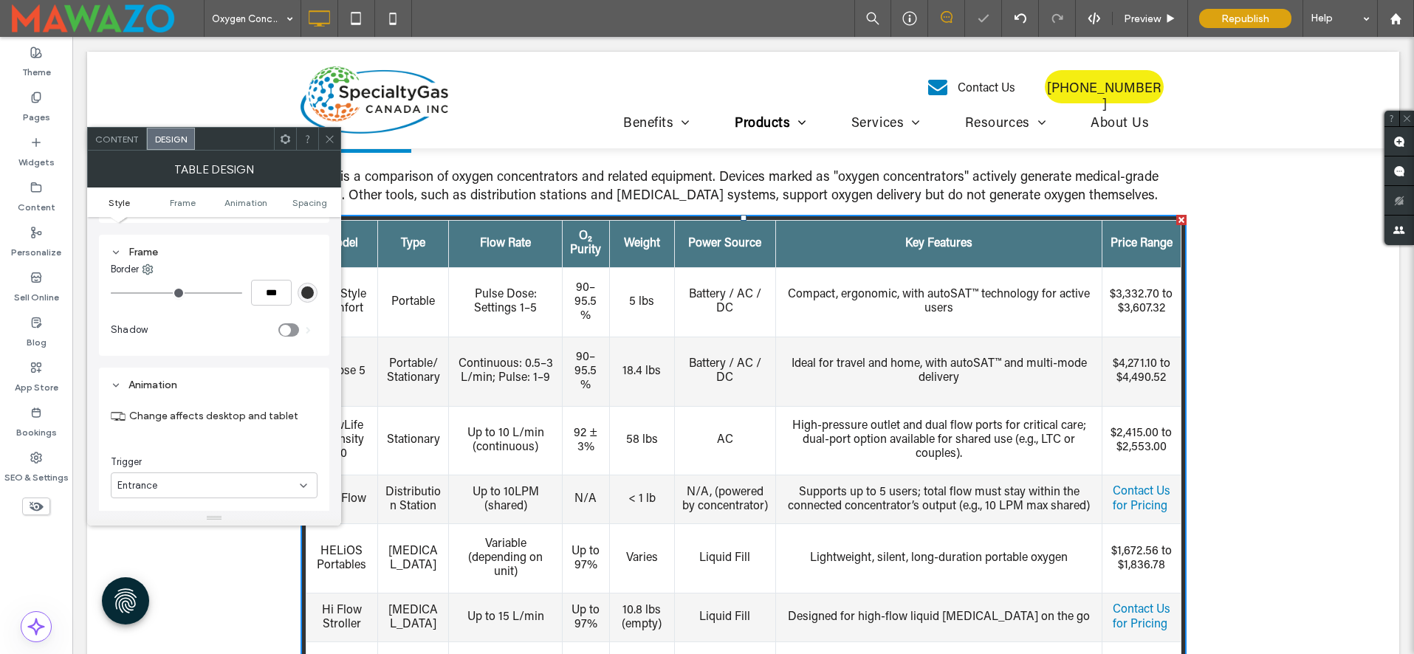
type input "*"
click at [111, 294] on input "range" at bounding box center [176, 292] width 131 height 1
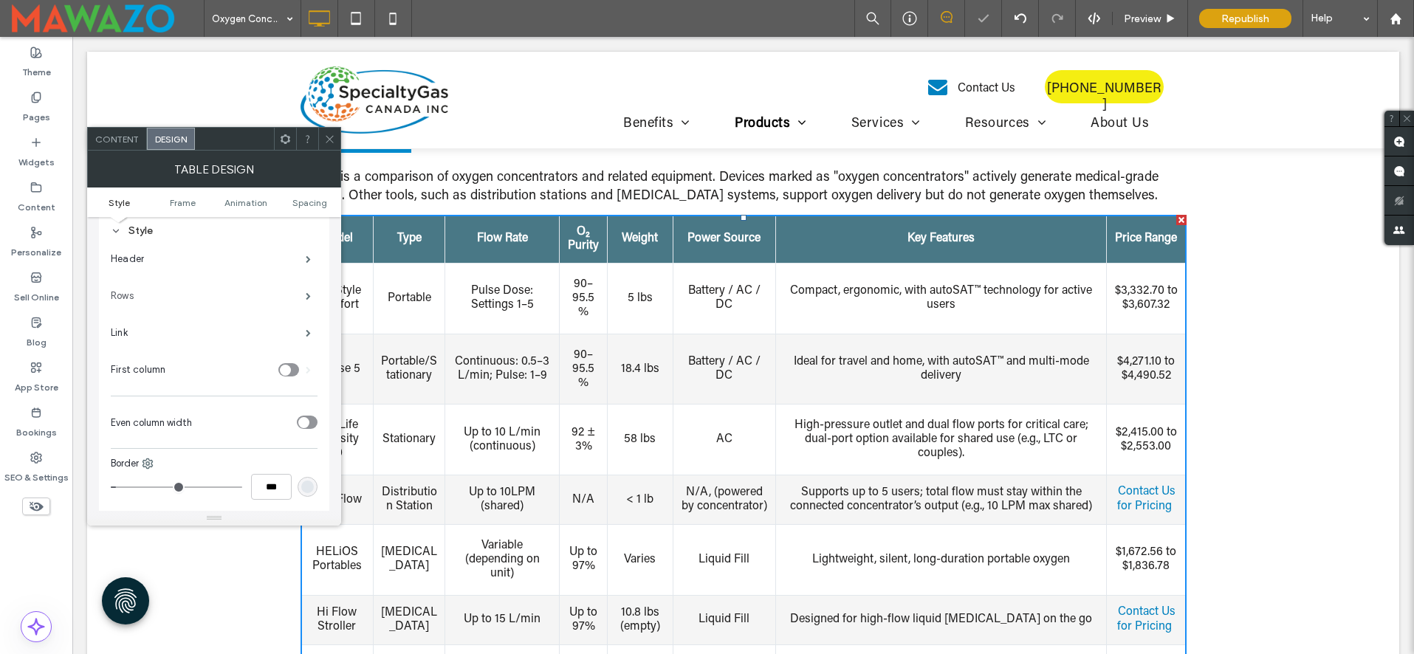
scroll to position [0, 0]
click at [306, 308] on span at bounding box center [308, 311] width 5 height 7
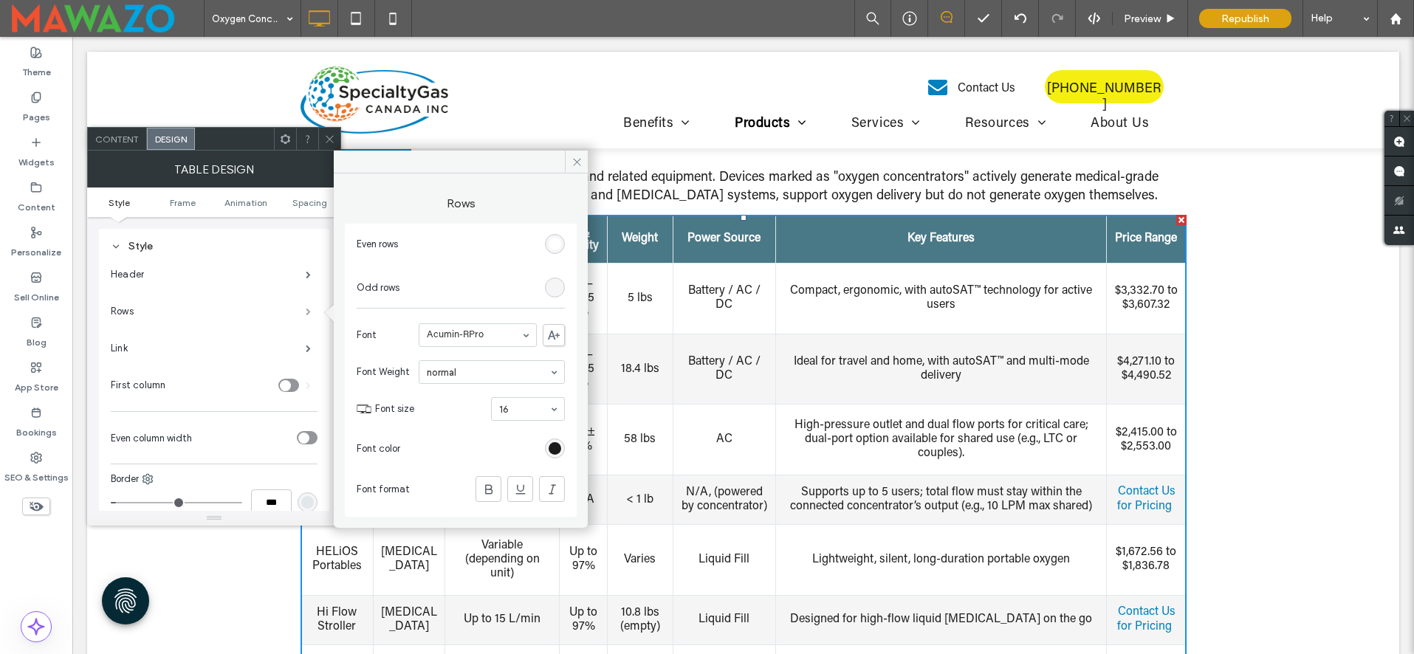
click at [306, 308] on span at bounding box center [308, 311] width 5 height 7
click at [645, 263] on th "Weight" at bounding box center [640, 239] width 66 height 48
click at [581, 157] on icon at bounding box center [577, 162] width 11 height 11
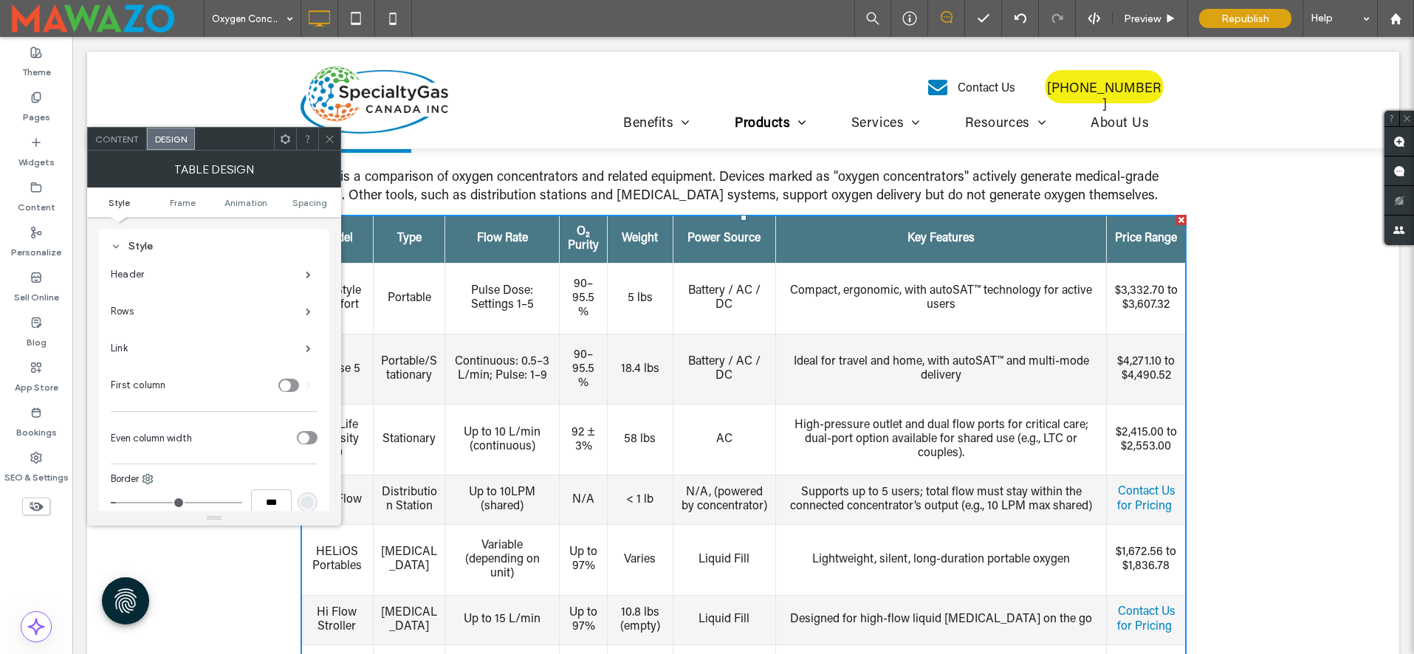
click at [597, 225] on th "O₂ Purity" at bounding box center [584, 239] width 48 height 48
drag, startPoint x: 737, startPoint y: 213, endPoint x: 1249, endPoint y: 330, distance: 525.0
click at [738, 207] on div "Oxygen Equipment Product Comparison Below is a comparison of oxygen concentrato…" at bounding box center [744, 430] width 886 height 669
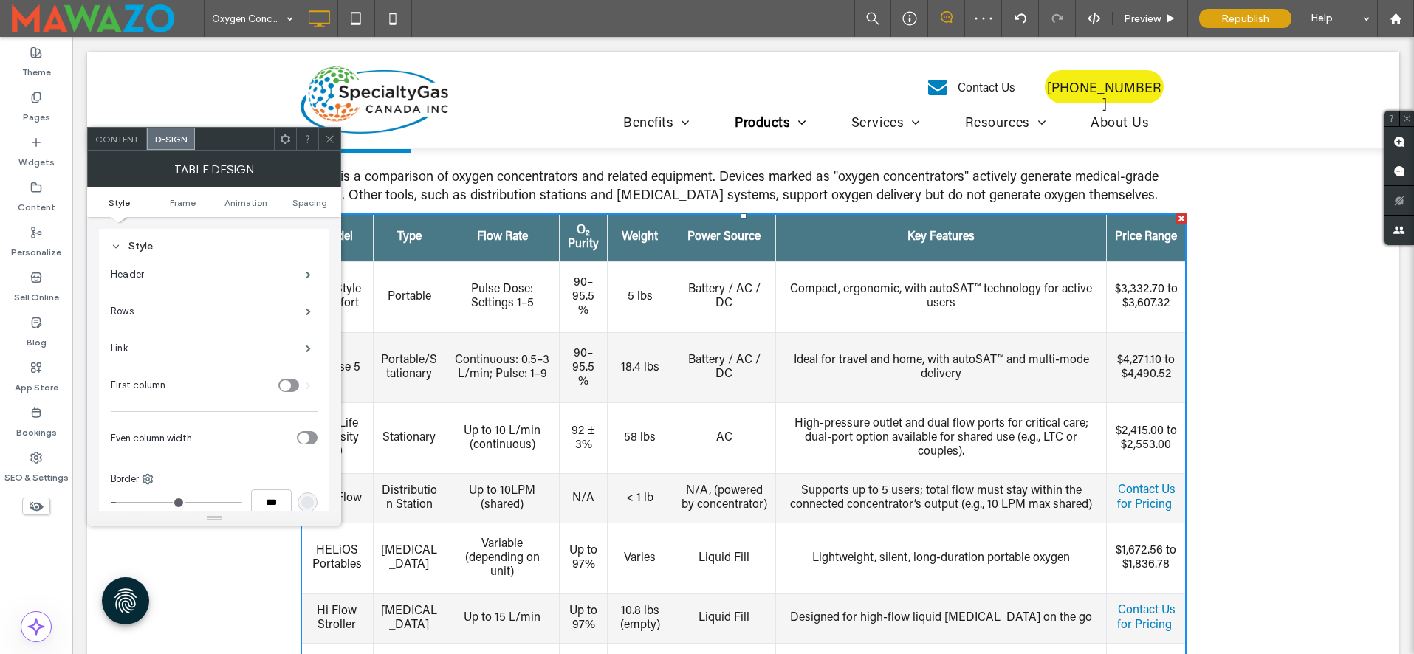
click at [333, 136] on icon at bounding box center [329, 139] width 11 height 11
